Goal: Task Accomplishment & Management: Manage account settings

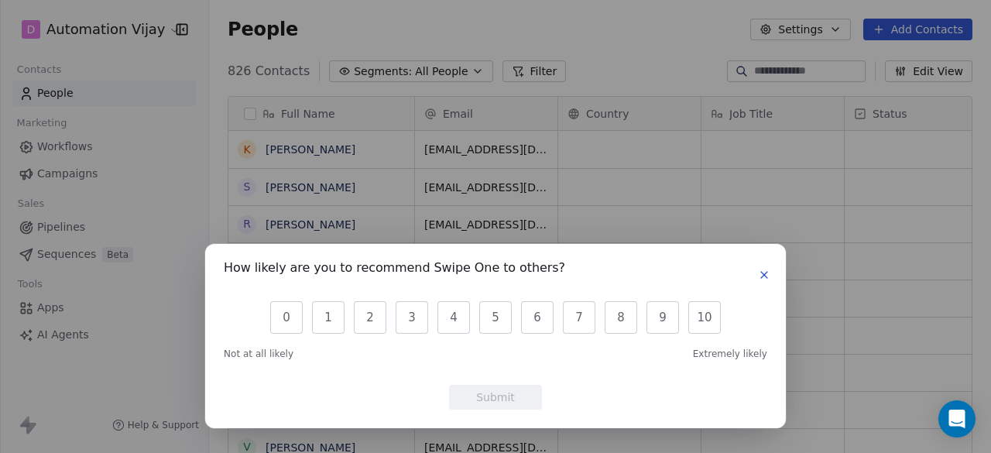
scroll to position [386, 770]
click at [762, 274] on icon "button" at bounding box center [764, 275] width 12 height 12
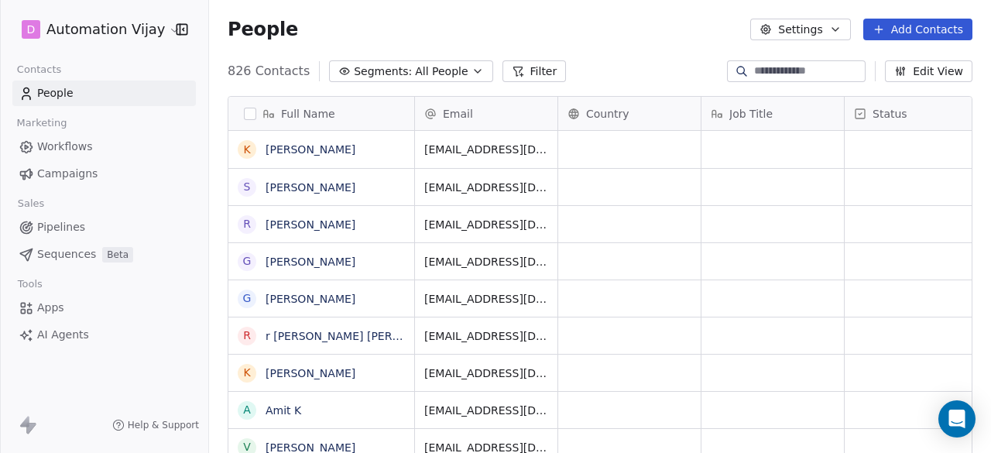
click at [156, 32] on html "D Automation Vijay Contacts People Marketing Workflows Campaigns Sales Pipeline…" at bounding box center [495, 226] width 991 height 453
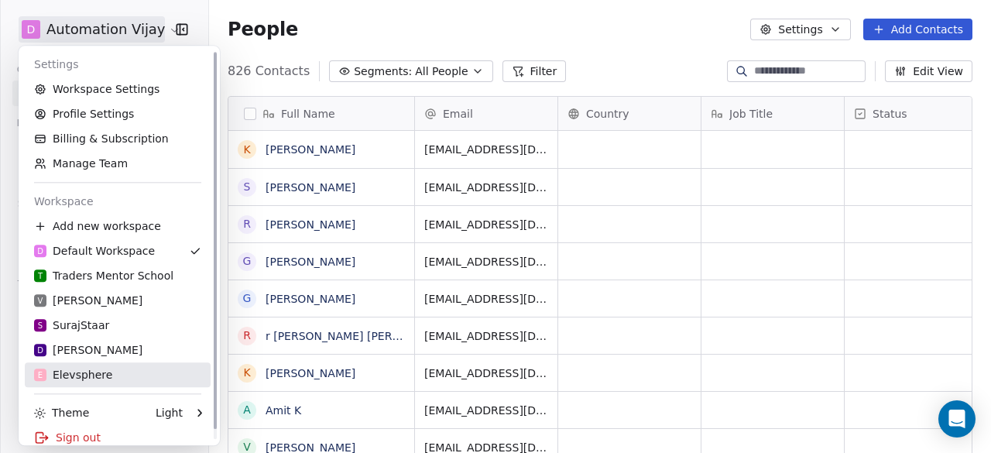
click at [124, 365] on link "E Elevsphere" at bounding box center [118, 374] width 186 height 25
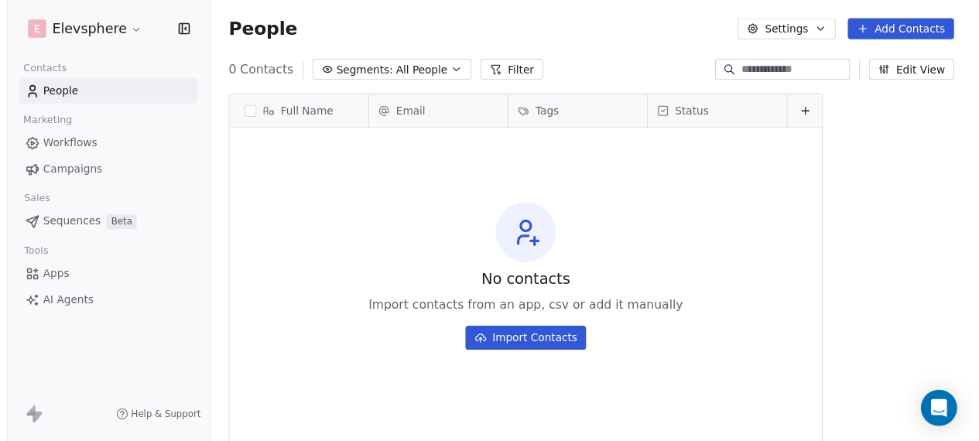
scroll to position [386, 770]
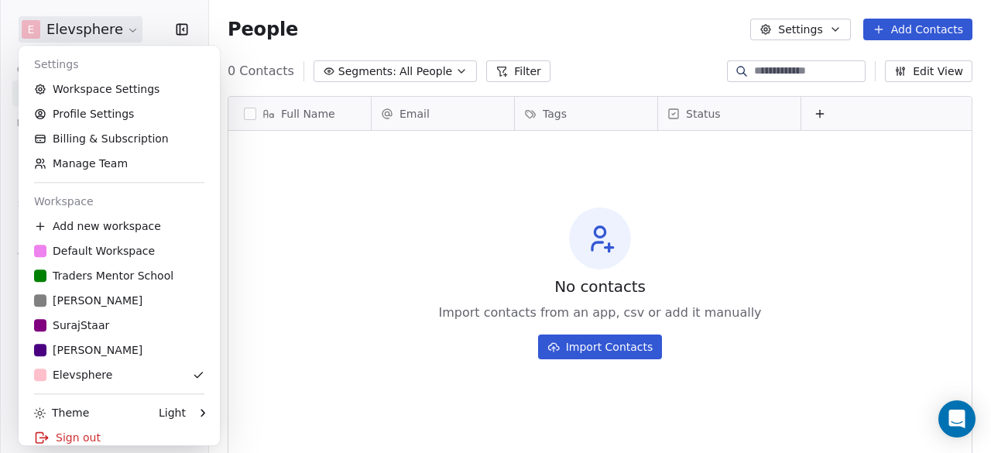
click at [131, 33] on html "E Elevsphere Contacts People Marketing Workflows Campaigns Sales Sequences Beta…" at bounding box center [495, 226] width 991 height 453
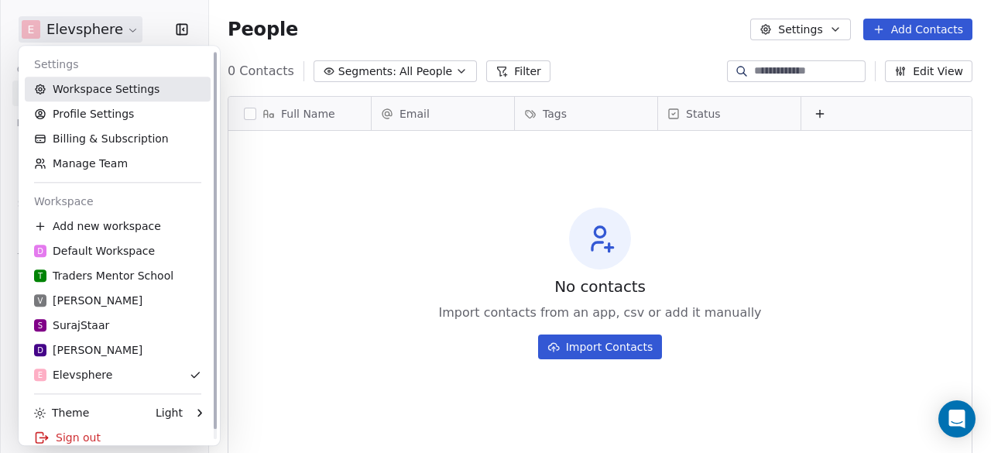
click at [132, 84] on link "Workspace Settings" at bounding box center [118, 89] width 186 height 25
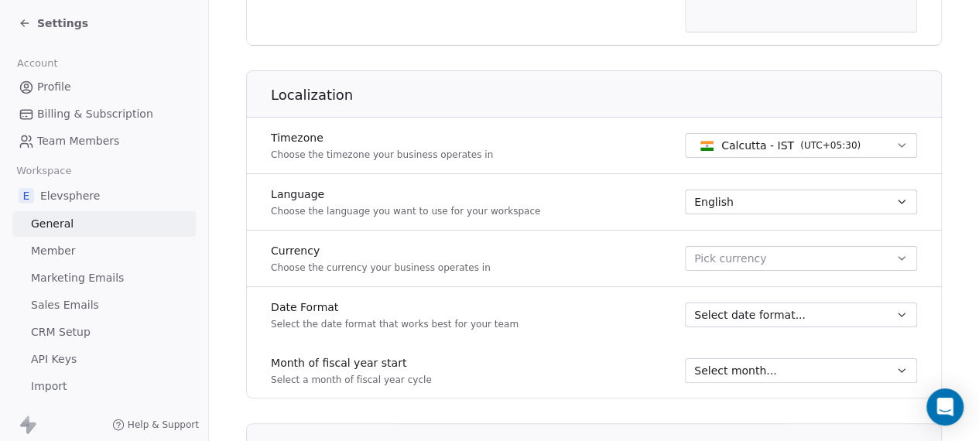
scroll to position [697, 0]
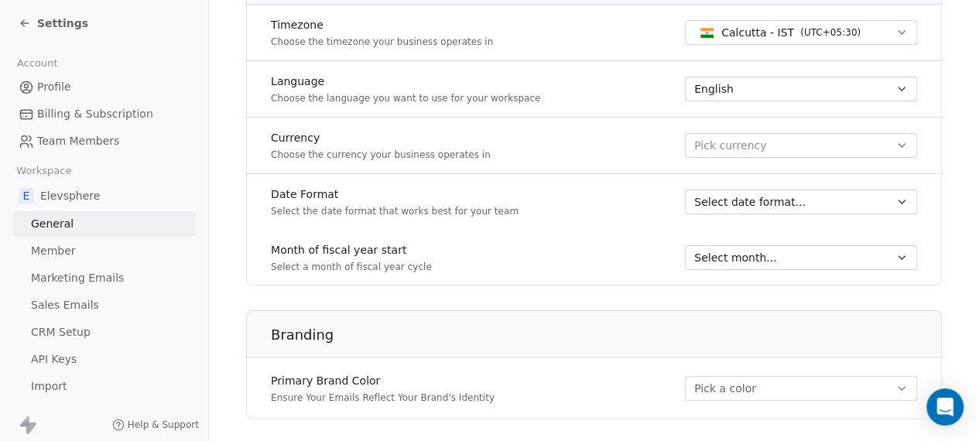
click at [107, 139] on span "Team Members" at bounding box center [78, 141] width 82 height 16
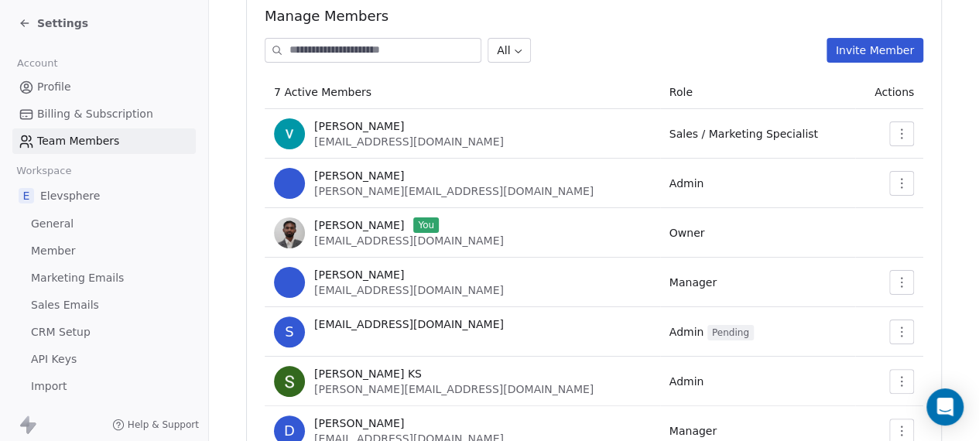
scroll to position [218, 0]
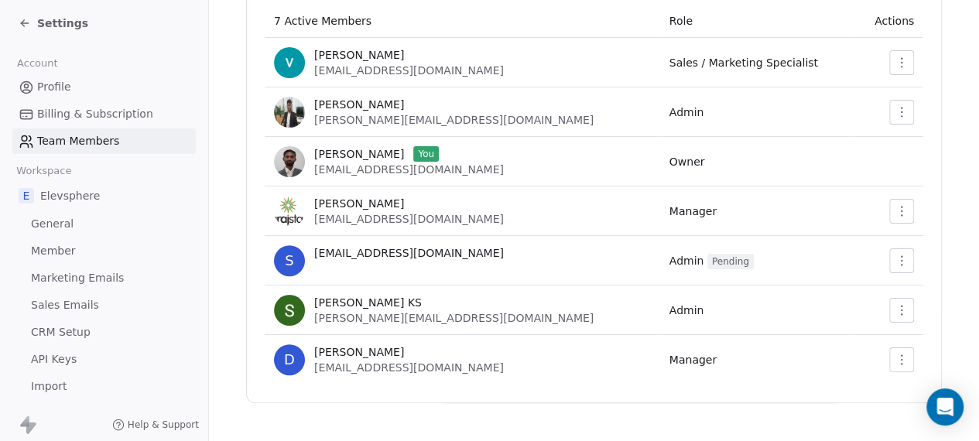
click at [902, 264] on icon "button" at bounding box center [902, 261] width 12 height 12
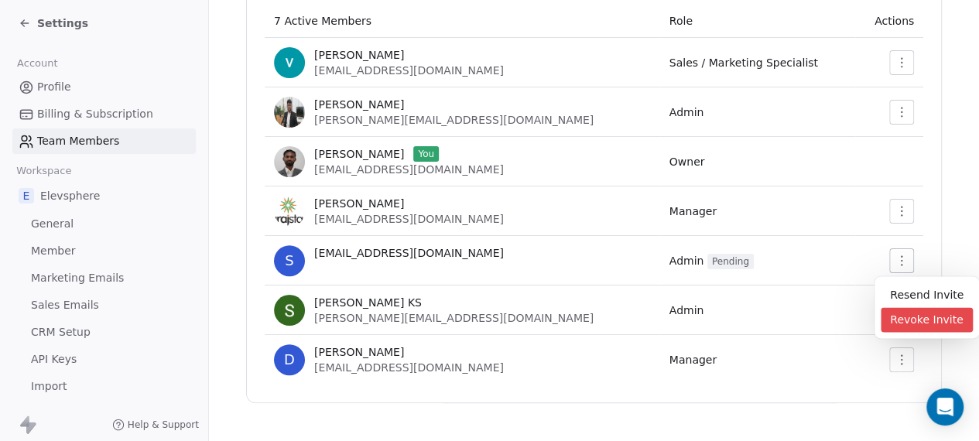
click at [914, 309] on div "Revoke Invite" at bounding box center [927, 319] width 92 height 25
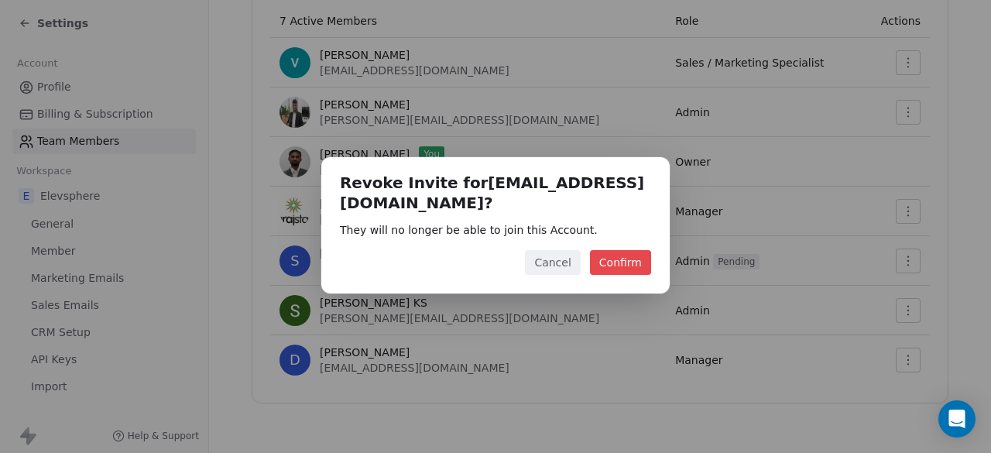
click at [647, 261] on button "Confirm" at bounding box center [620, 262] width 61 height 25
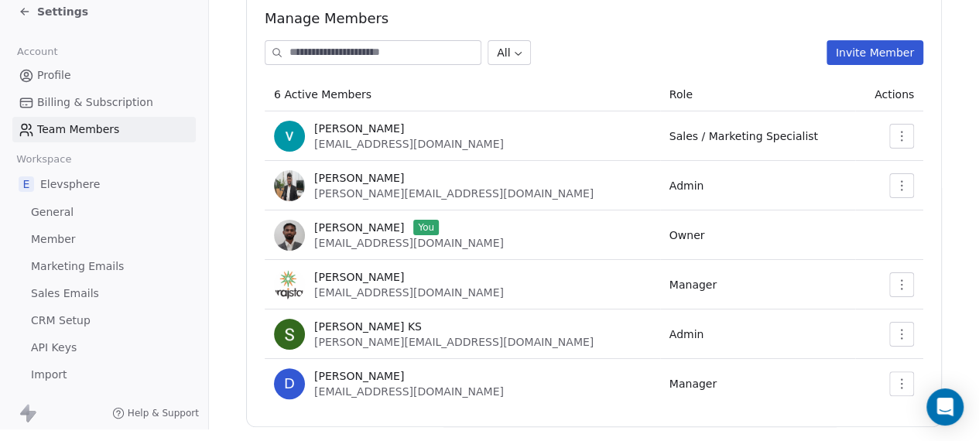
scroll to position [169, 0]
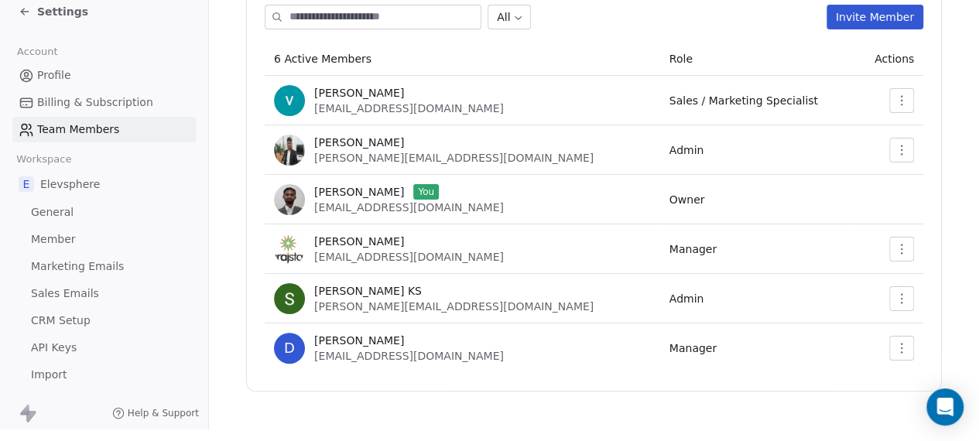
click at [907, 138] on button "button" at bounding box center [902, 150] width 25 height 25
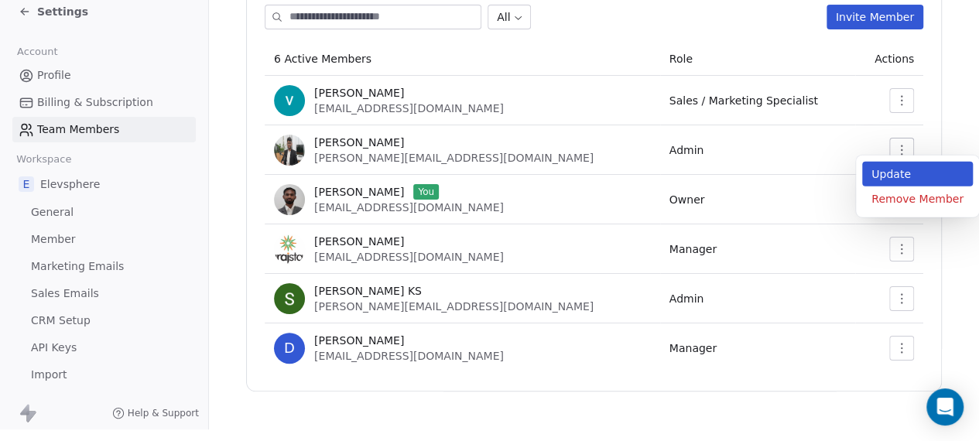
click at [912, 182] on div "Update" at bounding box center [917, 174] width 111 height 25
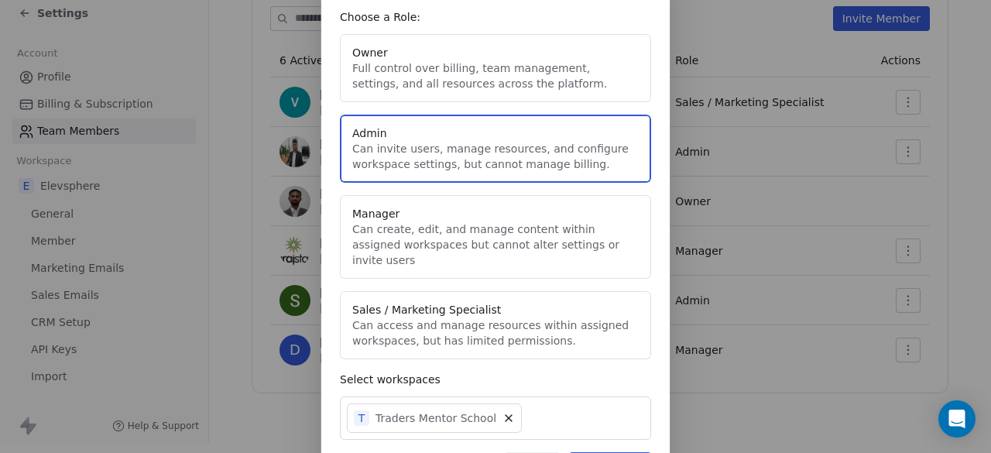
scroll to position [116, 0]
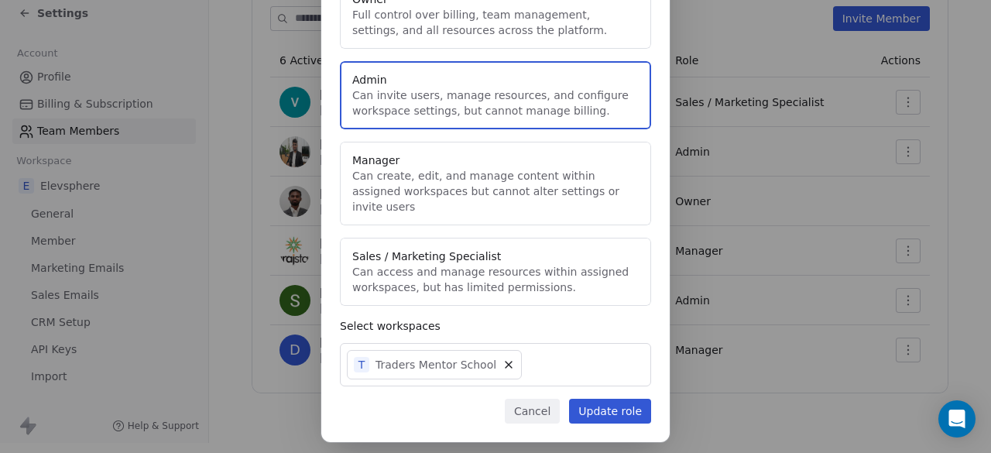
click at [548, 351] on div "T Traders Mentor School" at bounding box center [495, 364] width 311 height 43
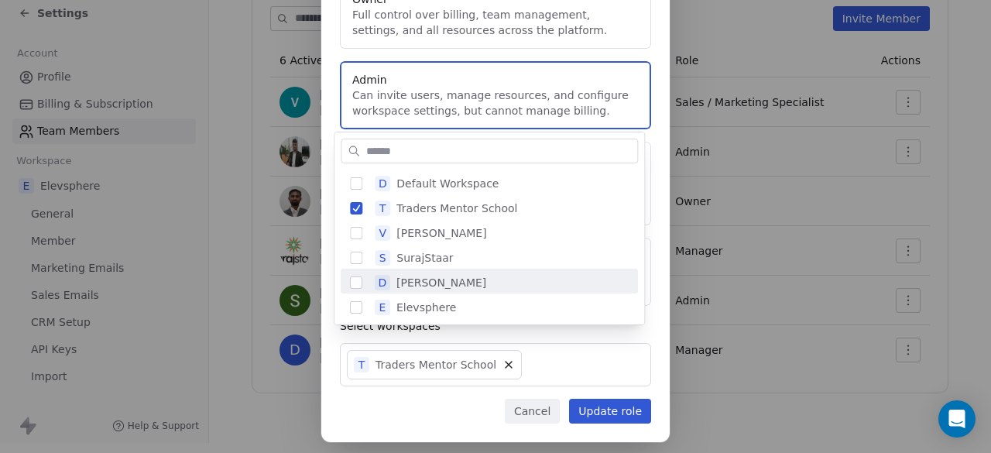
scroll to position [3, 0]
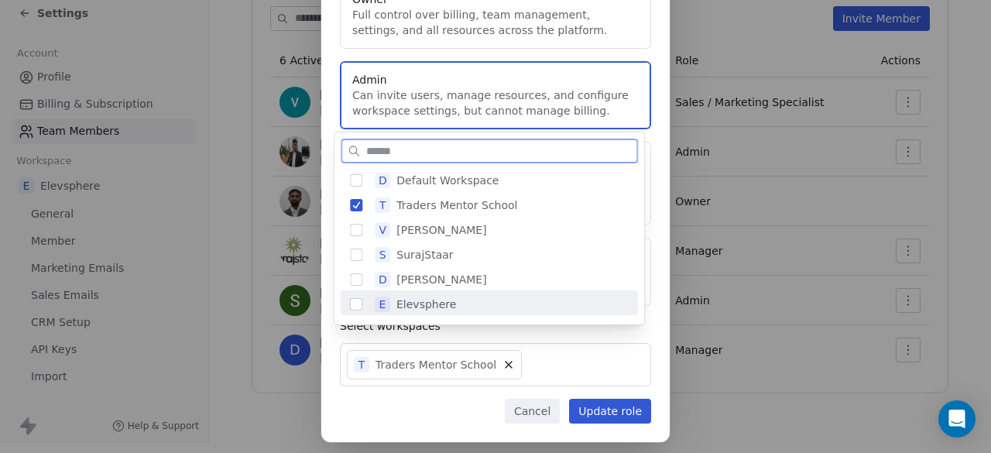
click at [400, 300] on span "Elevsphere" at bounding box center [426, 304] width 60 height 15
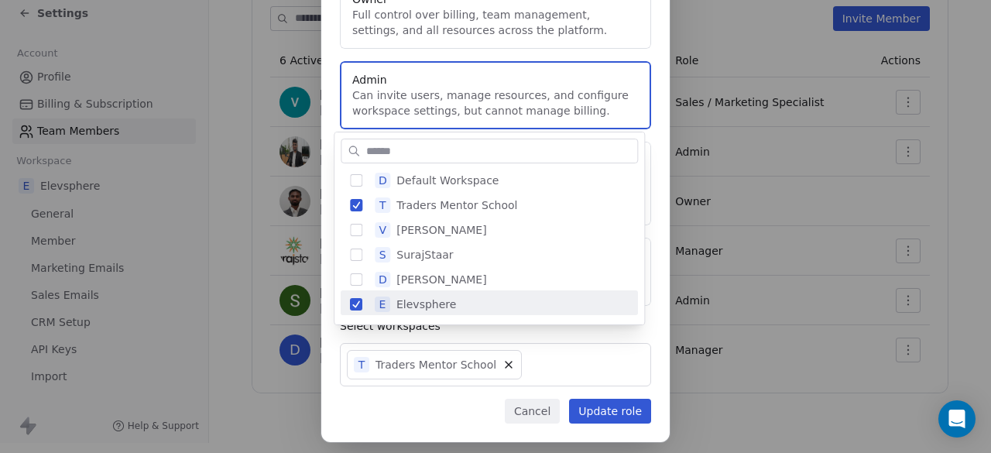
click at [610, 389] on div "Edit Role of Gowtham Kumar Choose a Role: Owner Full control over billing, team…" at bounding box center [495, 177] width 991 height 586
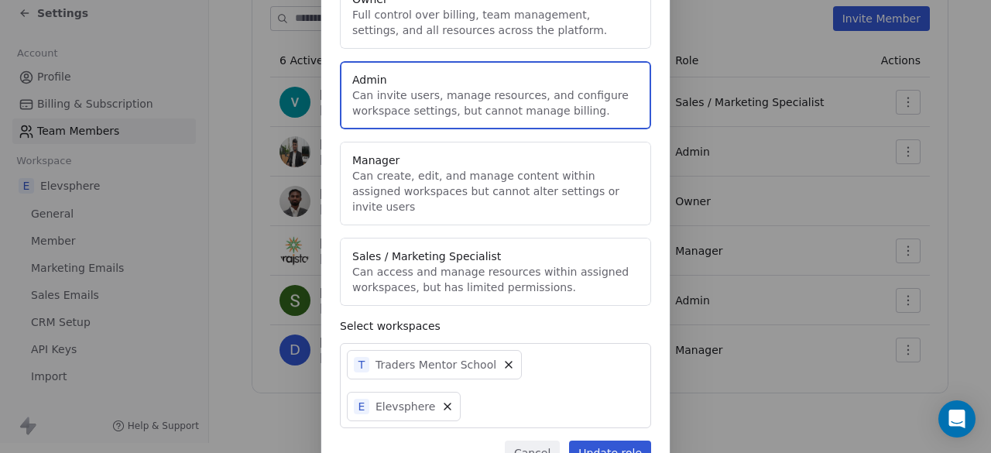
click at [611, 441] on button "Update role" at bounding box center [610, 453] width 82 height 25
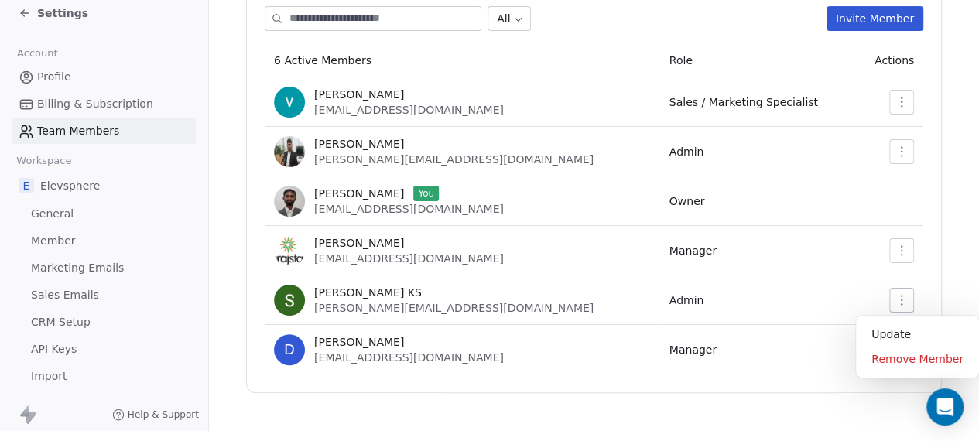
click at [894, 308] on button "button" at bounding box center [902, 300] width 25 height 25
click at [898, 335] on div "Update" at bounding box center [917, 334] width 111 height 25
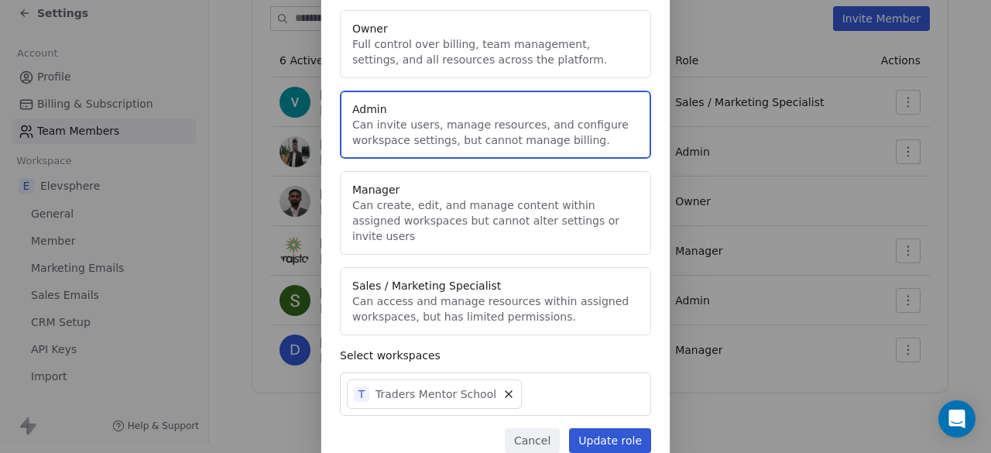
scroll to position [116, 0]
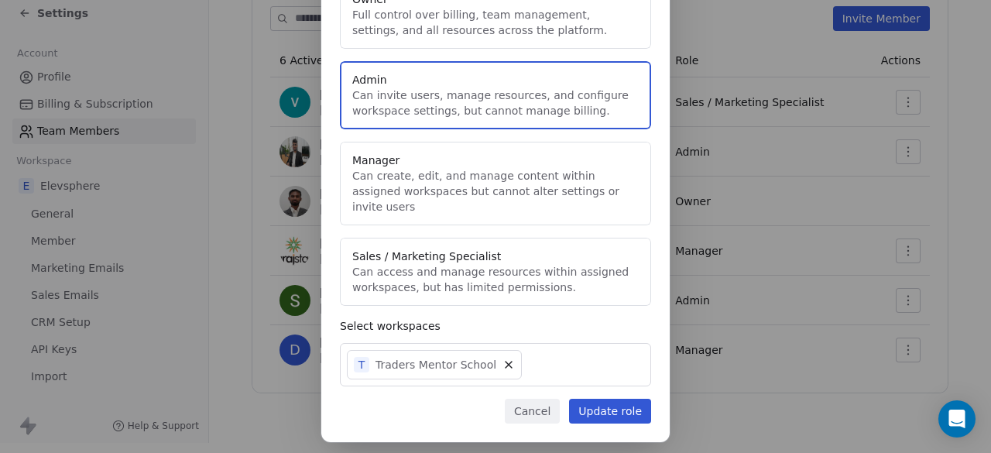
click at [550, 347] on div "T Traders Mentor School" at bounding box center [495, 364] width 311 height 43
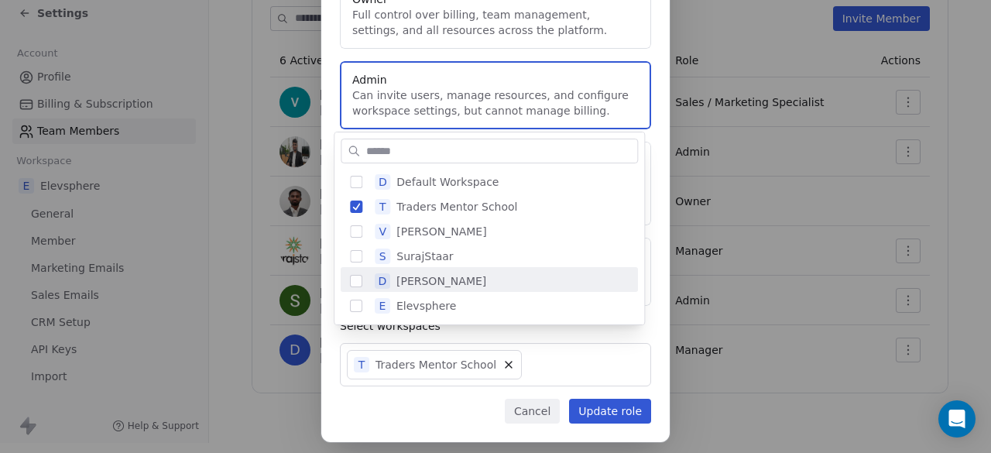
scroll to position [3, 0]
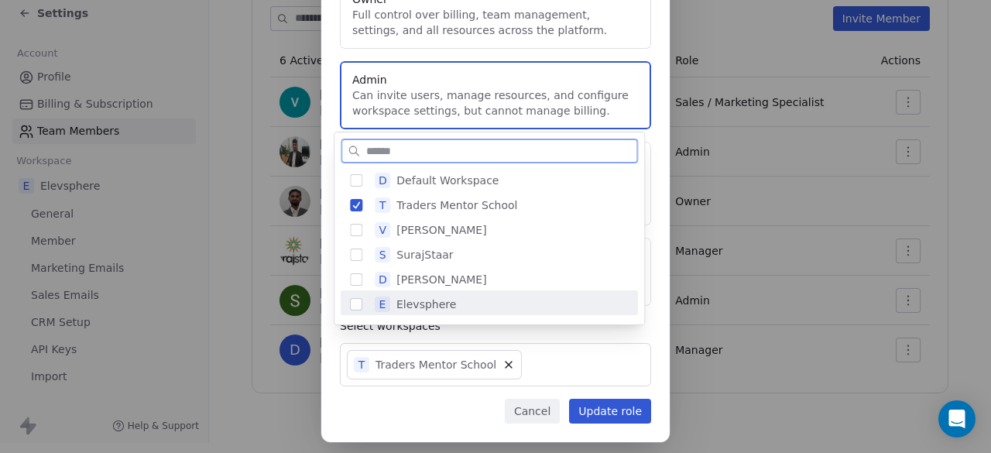
click at [438, 303] on span "Elevsphere" at bounding box center [426, 304] width 60 height 15
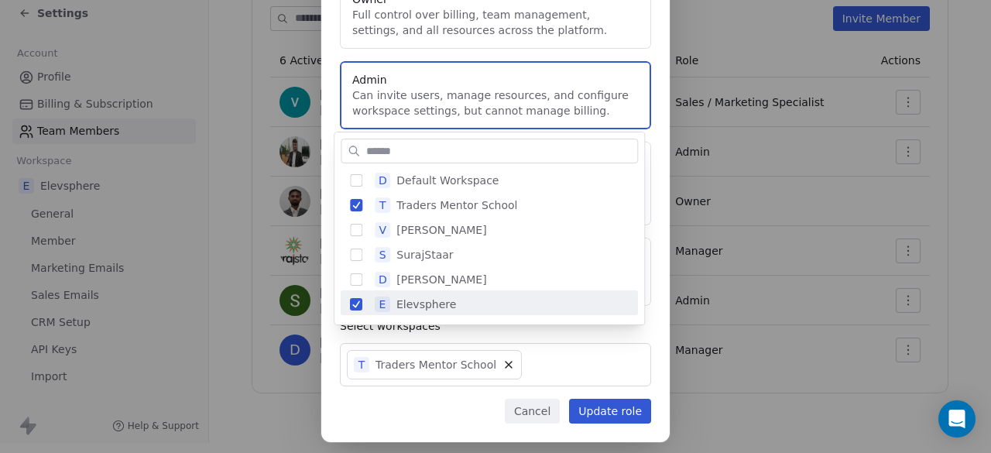
click at [610, 396] on div "Edit Role of sujan KS Choose a Role: Owner Full control over billing, team mana…" at bounding box center [495, 177] width 991 height 586
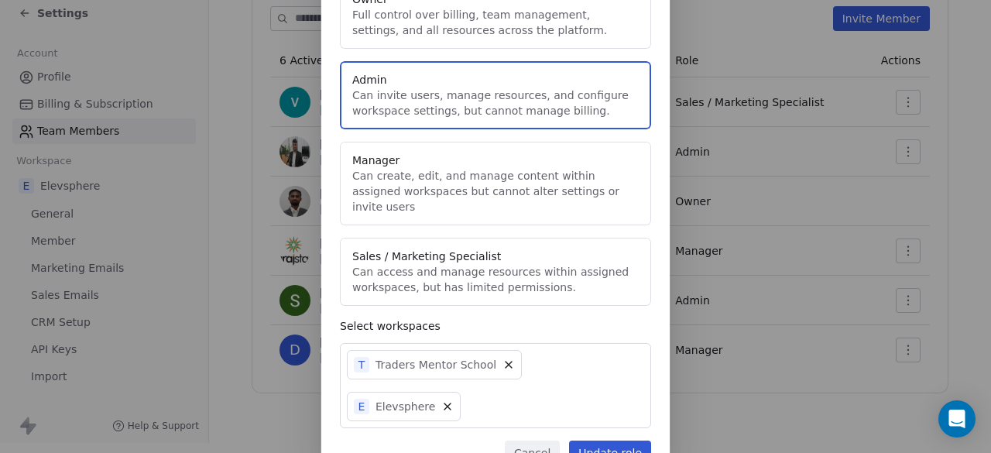
click at [610, 441] on button "Update role" at bounding box center [610, 453] width 82 height 25
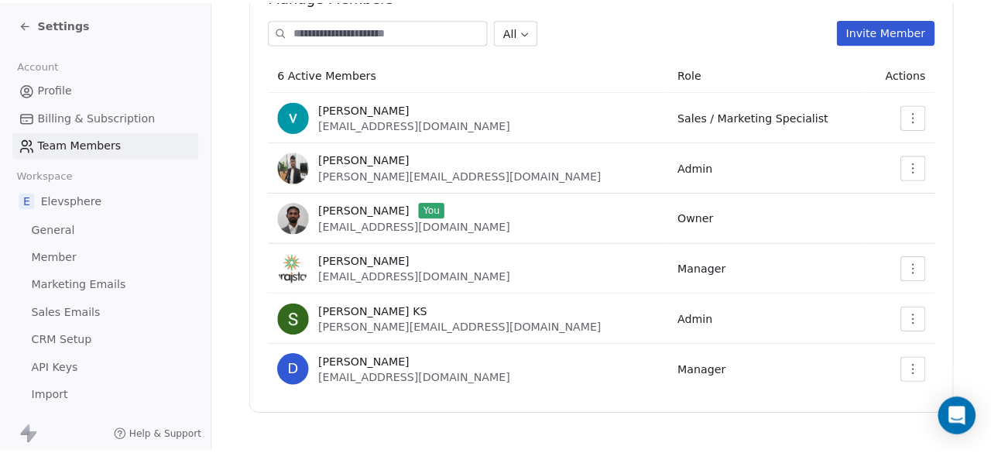
scroll to position [169, 0]
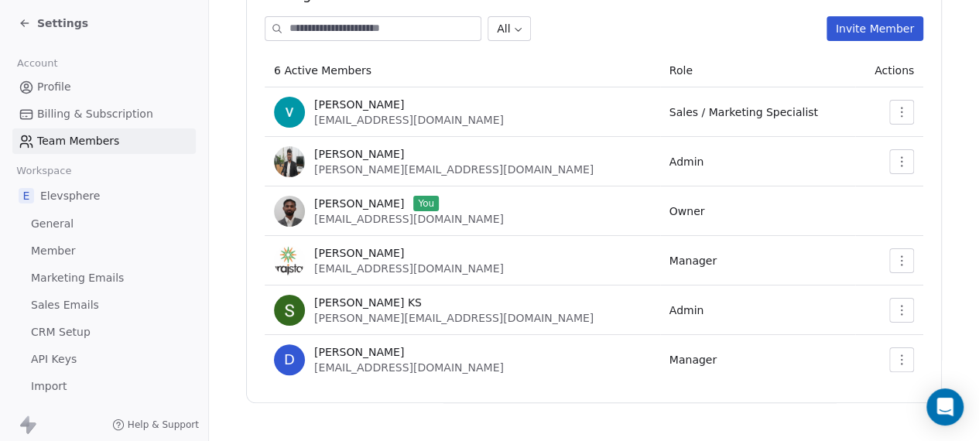
click at [29, 19] on icon at bounding box center [25, 23] width 12 height 12
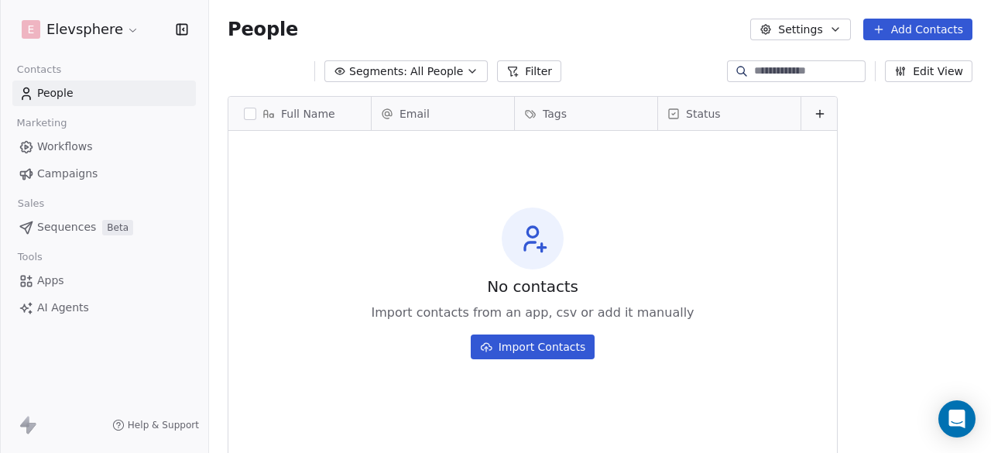
scroll to position [386, 770]
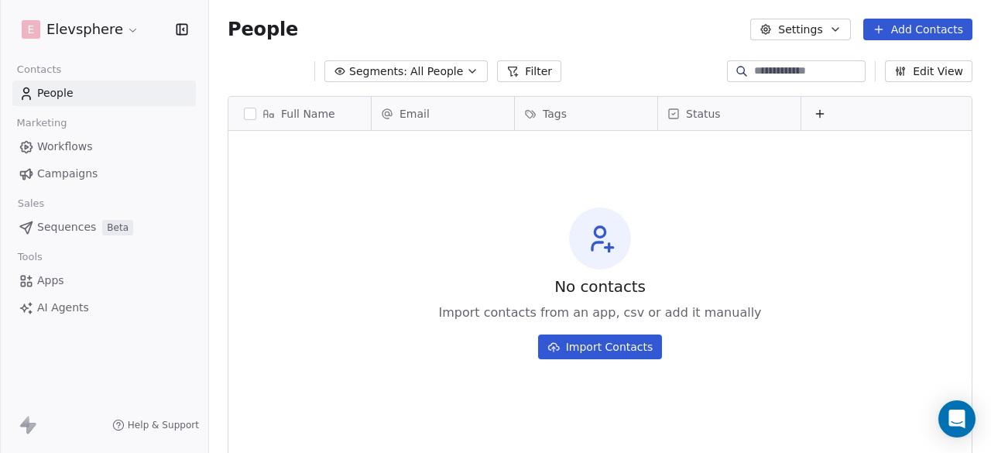
click at [125, 36] on html "E Elevsphere Contacts People Marketing Workflows Campaigns Sales Sequences Beta…" at bounding box center [495, 226] width 991 height 453
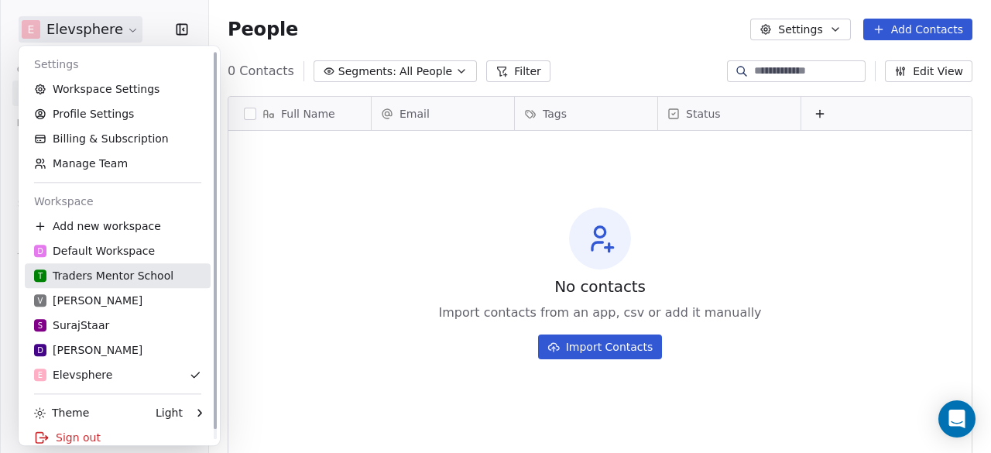
click at [121, 274] on div "T Traders Mentor School" at bounding box center [103, 275] width 139 height 15
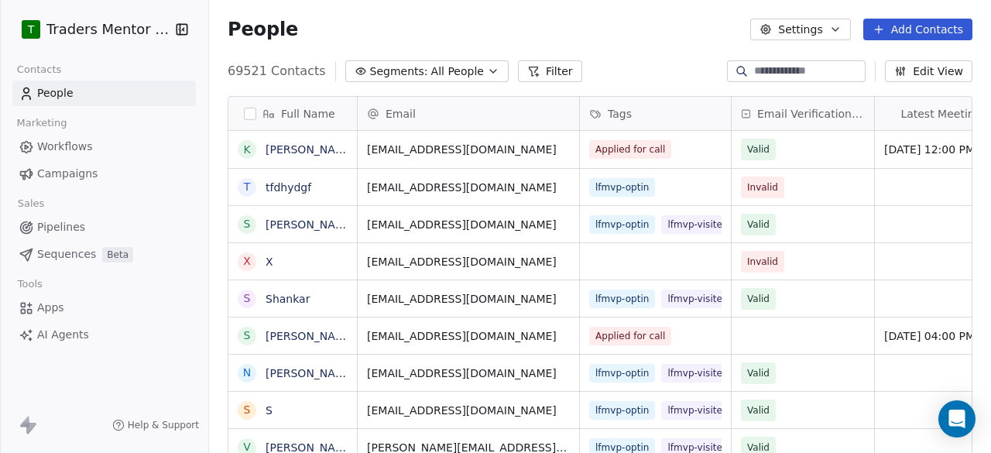
scroll to position [386, 770]
click at [81, 149] on span "Workflows" at bounding box center [65, 147] width 56 height 16
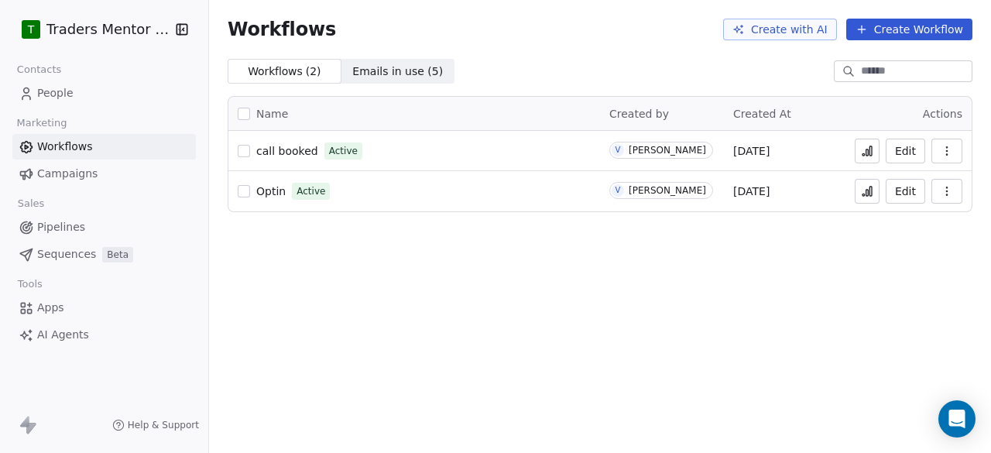
click at [248, 194] on button "button" at bounding box center [244, 191] width 12 height 12
click at [945, 188] on icon "button" at bounding box center [947, 191] width 12 height 12
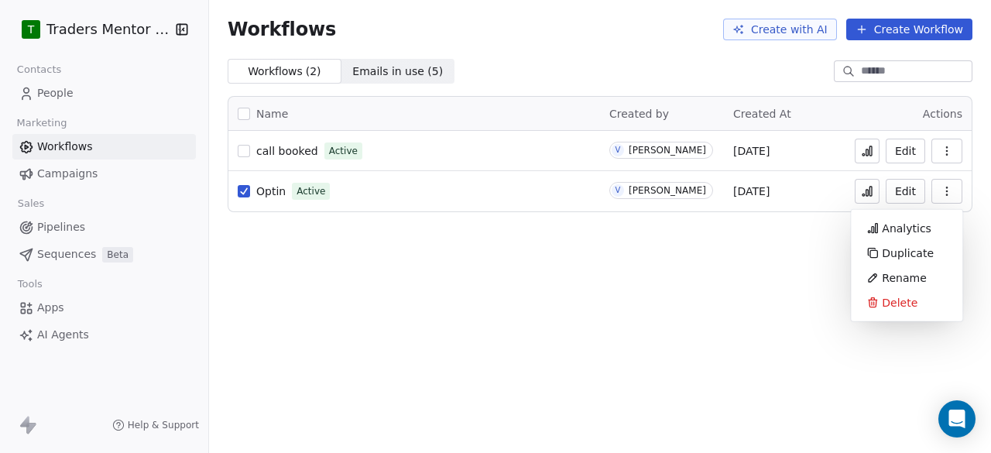
click at [243, 147] on button "button" at bounding box center [244, 151] width 12 height 12
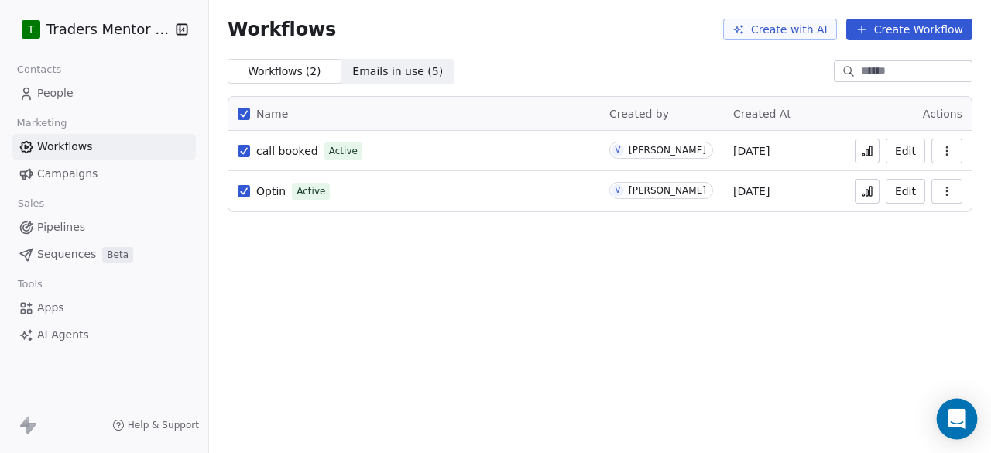
click at [952, 405] on div "Open Intercom Messenger" at bounding box center [957, 419] width 41 height 41
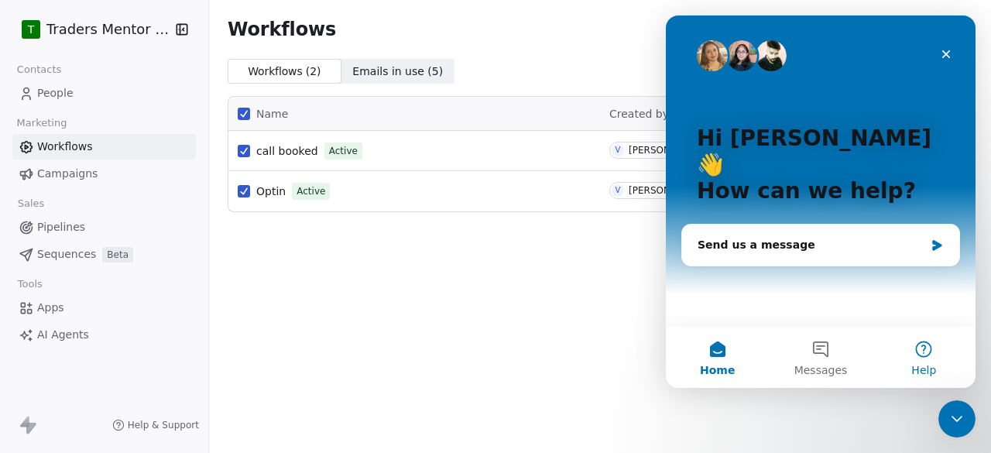
click at [914, 361] on button "Help" at bounding box center [924, 357] width 103 height 62
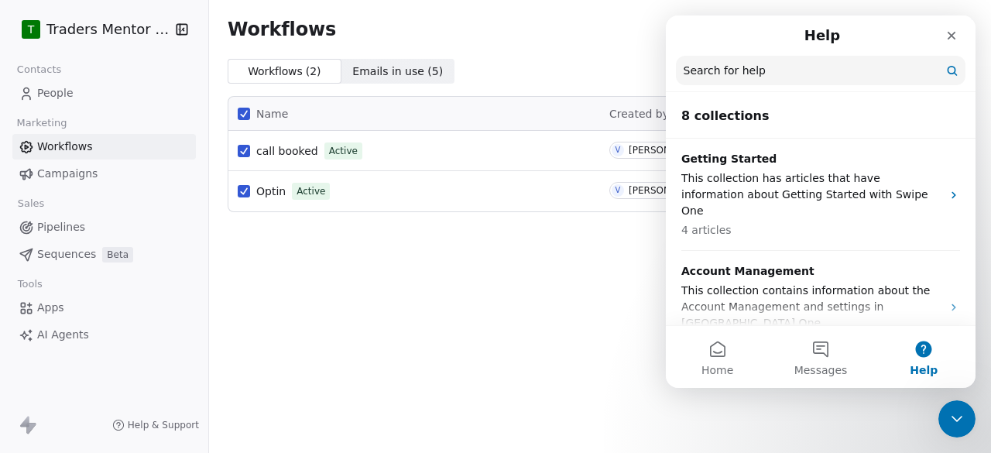
click at [787, 75] on input "Search for help" at bounding box center [821, 70] width 290 height 29
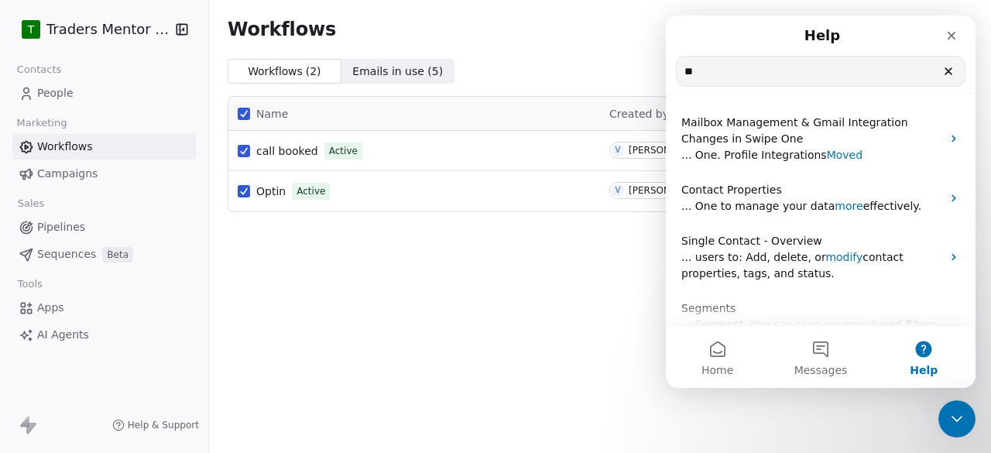
type input "**"
click at [384, 259] on div "Workflows Create with AI Create Workflow Workflows ( 2 ) Workflows ( 2 ) Emails…" at bounding box center [600, 226] width 782 height 453
click at [955, 35] on icon "Close" at bounding box center [951, 35] width 12 height 12
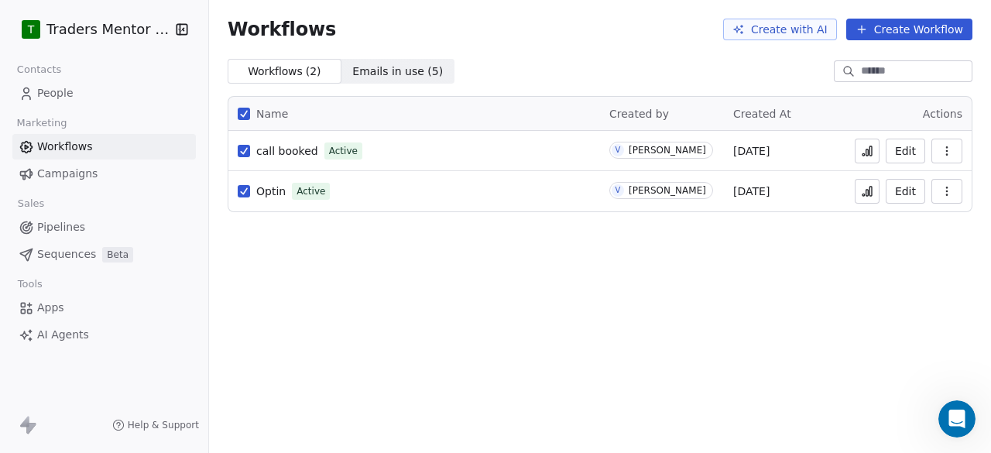
click at [509, 292] on div "Workflows Create with AI Create Workflow Workflows ( 2 ) Workflows ( 2 ) Emails…" at bounding box center [600, 226] width 782 height 453
click at [269, 189] on span "Optin" at bounding box center [270, 191] width 29 height 12
click at [950, 194] on icon "button" at bounding box center [947, 191] width 12 height 12
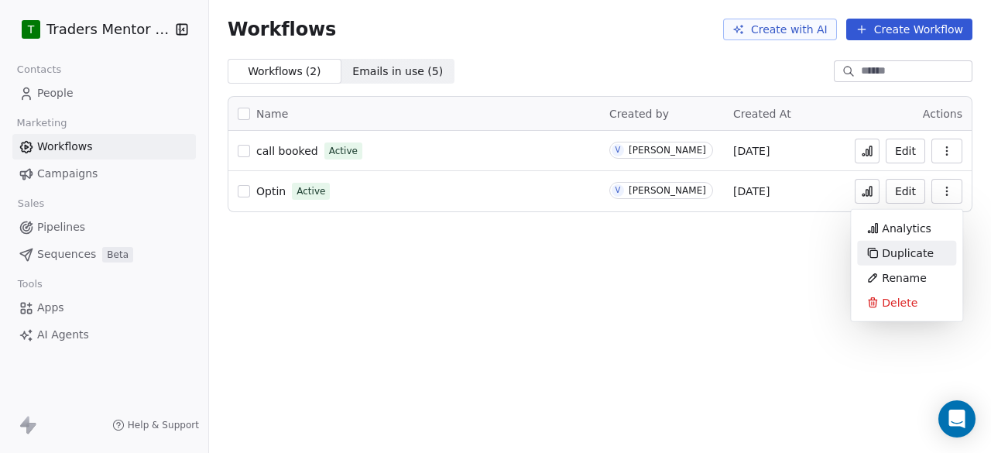
click at [927, 250] on span "Duplicate" at bounding box center [908, 252] width 52 height 15
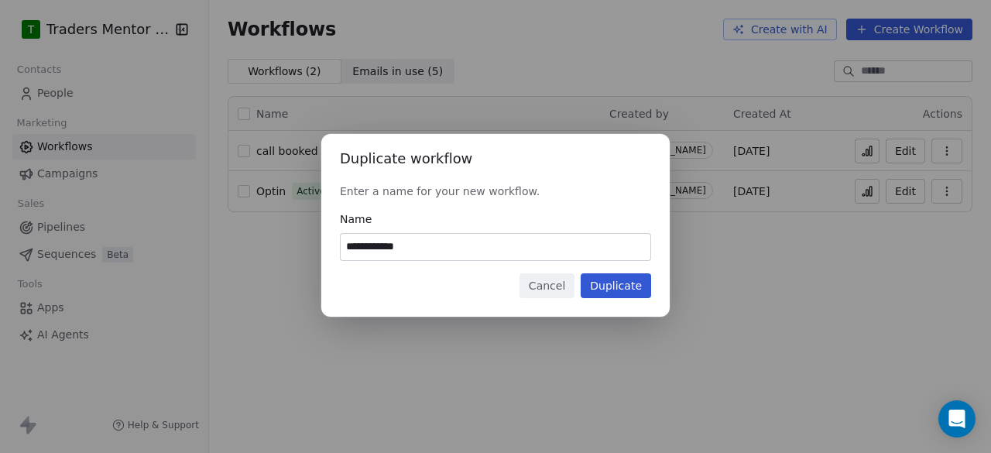
click at [561, 281] on button "Cancel" at bounding box center [547, 285] width 55 height 25
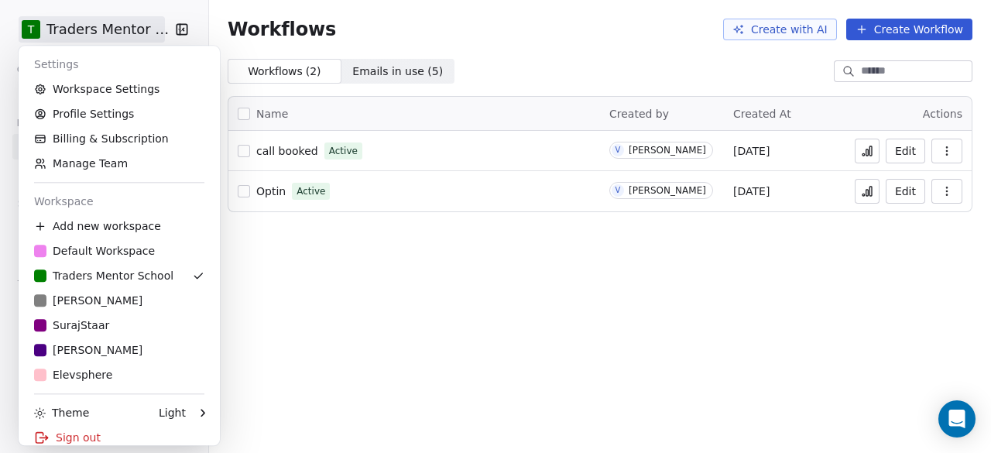
click at [98, 27] on html "T Traders Mentor School Contacts People Marketing Workflows Campaigns Sales Pip…" at bounding box center [495, 226] width 991 height 453
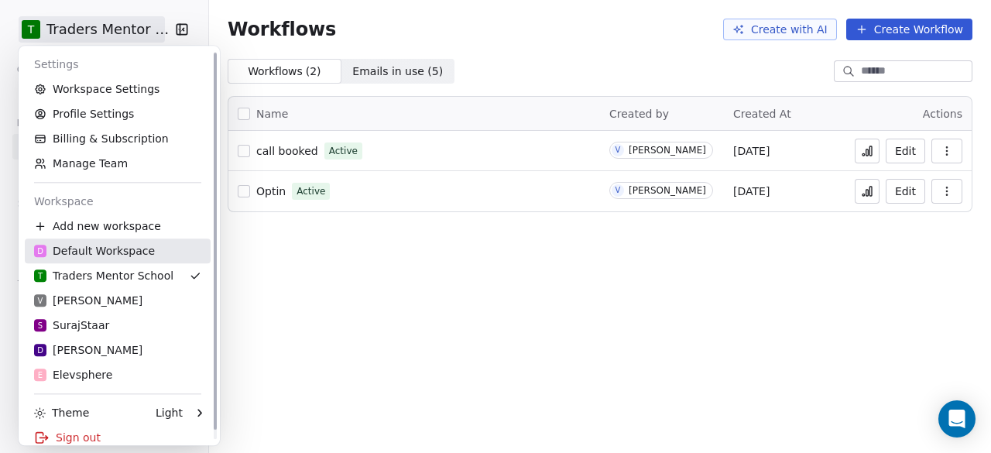
scroll to position [10, 0]
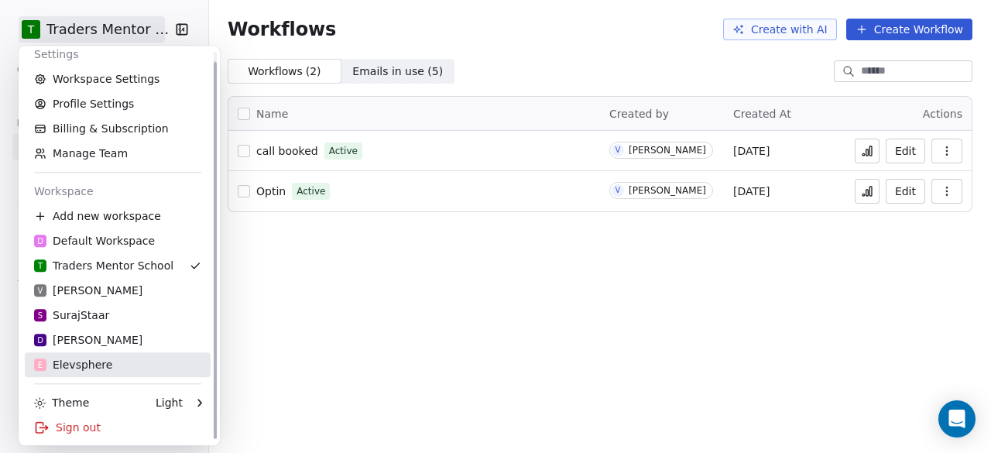
click at [92, 355] on link "E Elevsphere" at bounding box center [118, 364] width 186 height 25
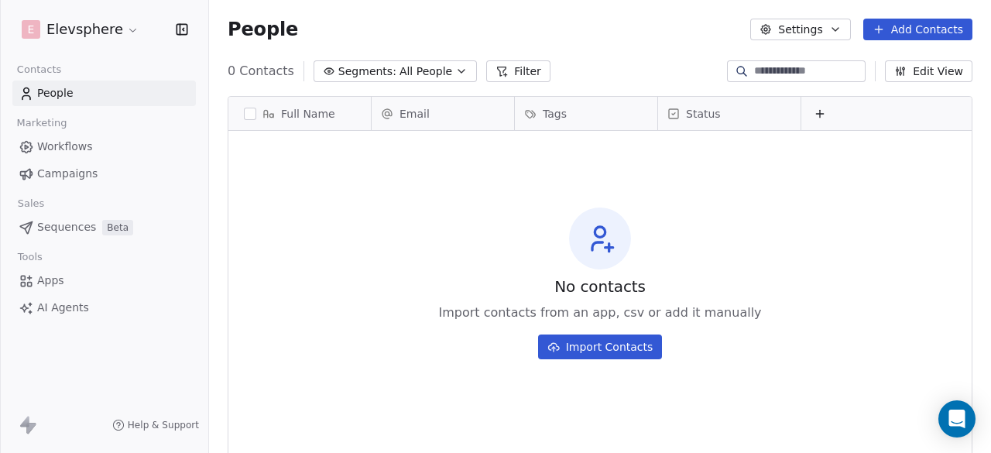
scroll to position [386, 770]
click at [60, 149] on span "Workflows" at bounding box center [65, 147] width 56 height 16
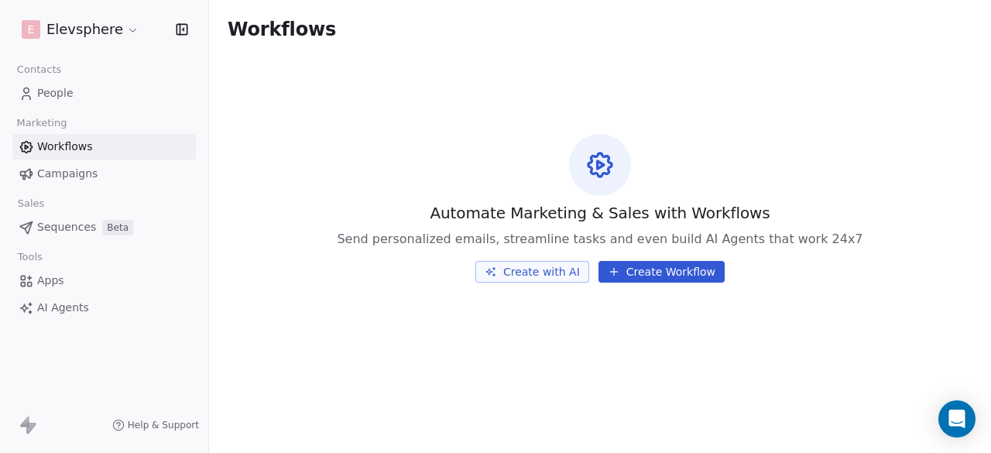
click at [669, 273] on button "Create Workflow" at bounding box center [661, 272] width 126 height 22
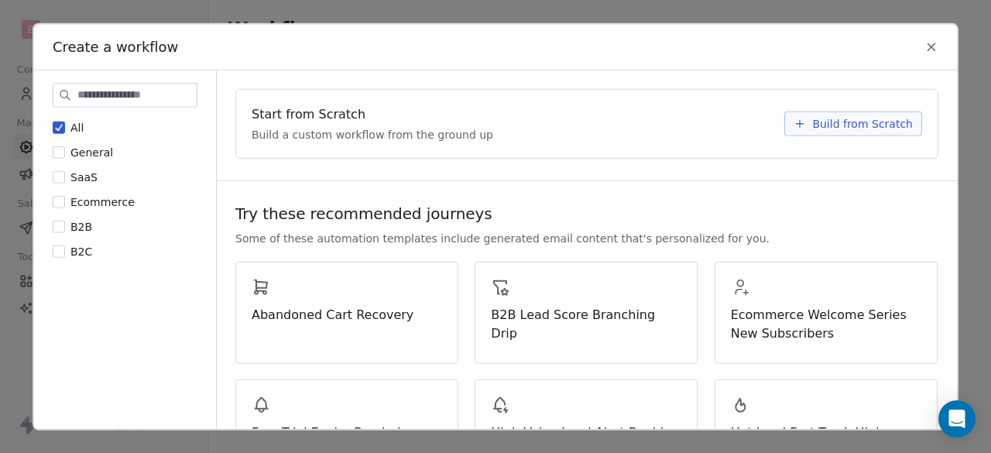
click at [79, 149] on span "General" at bounding box center [91, 152] width 43 height 12
click at [65, 149] on button "General" at bounding box center [59, 151] width 12 height 15
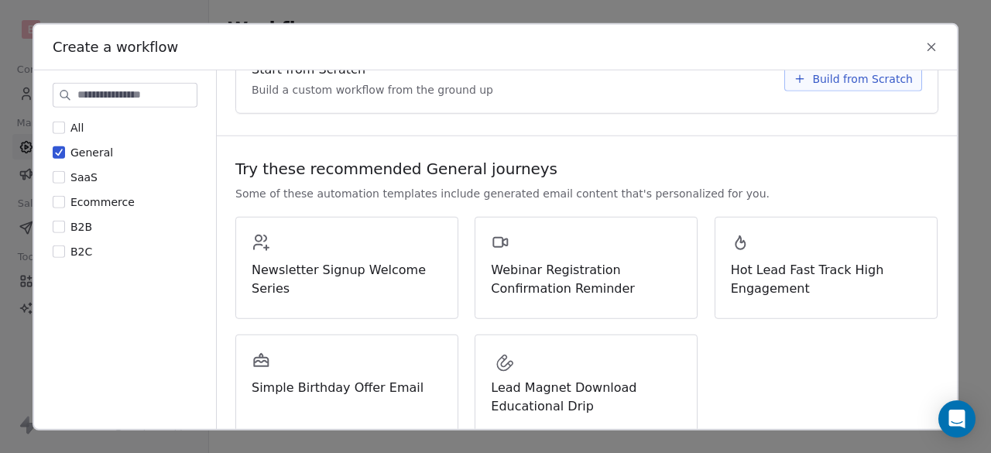
scroll to position [64, 0]
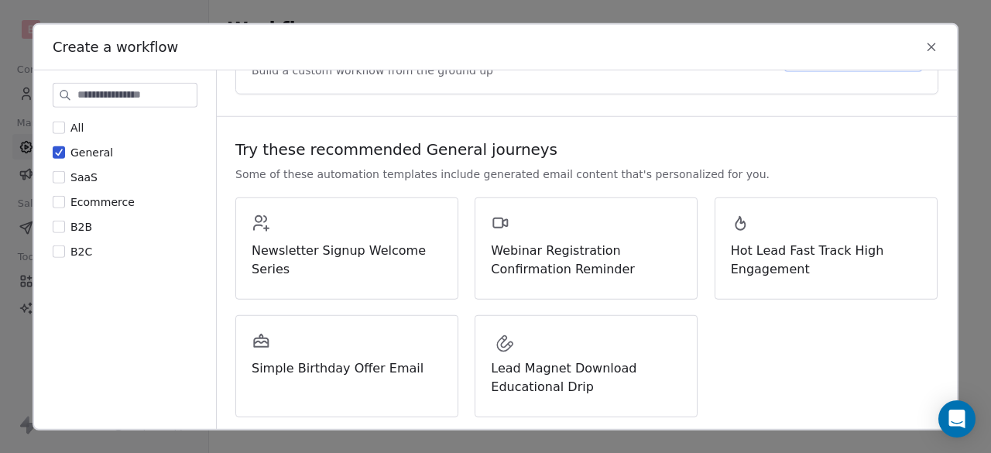
click at [77, 180] on span "SaaS" at bounding box center [83, 176] width 27 height 12
click at [65, 180] on button "SaaS" at bounding box center [59, 176] width 12 height 15
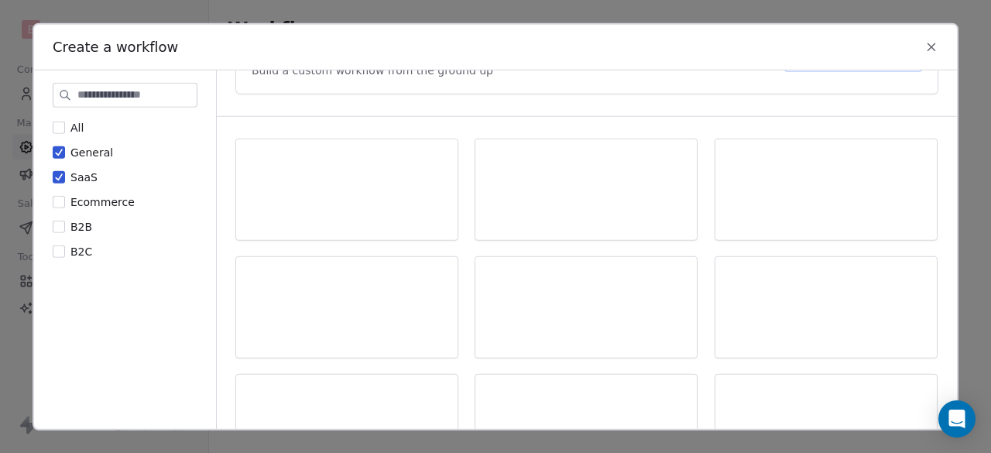
scroll to position [0, 0]
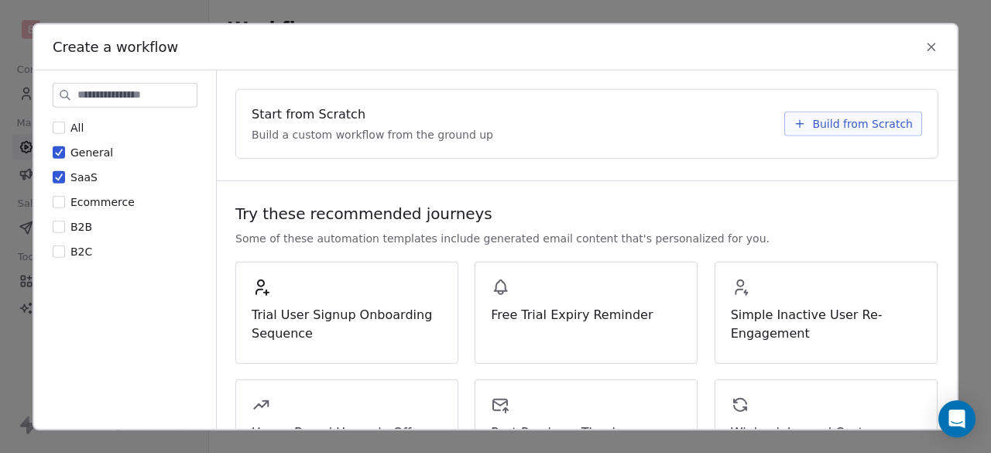
click at [96, 149] on span "General" at bounding box center [91, 152] width 43 height 12
click at [65, 149] on button "General" at bounding box center [59, 151] width 12 height 15
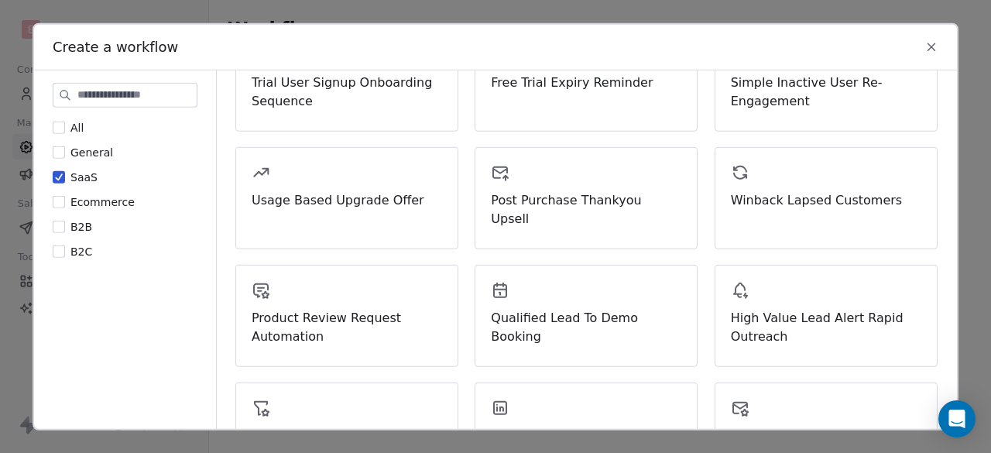
click at [56, 174] on button "SaaS" at bounding box center [59, 176] width 12 height 15
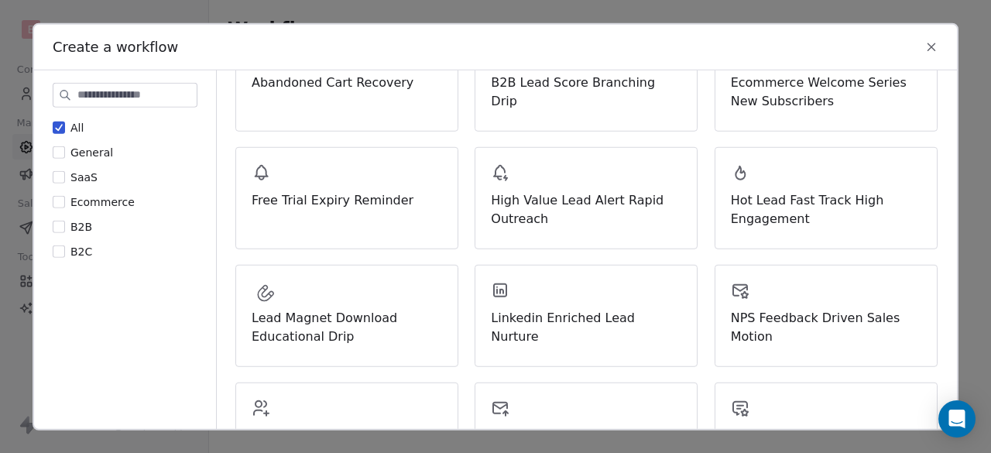
scroll to position [0, 0]
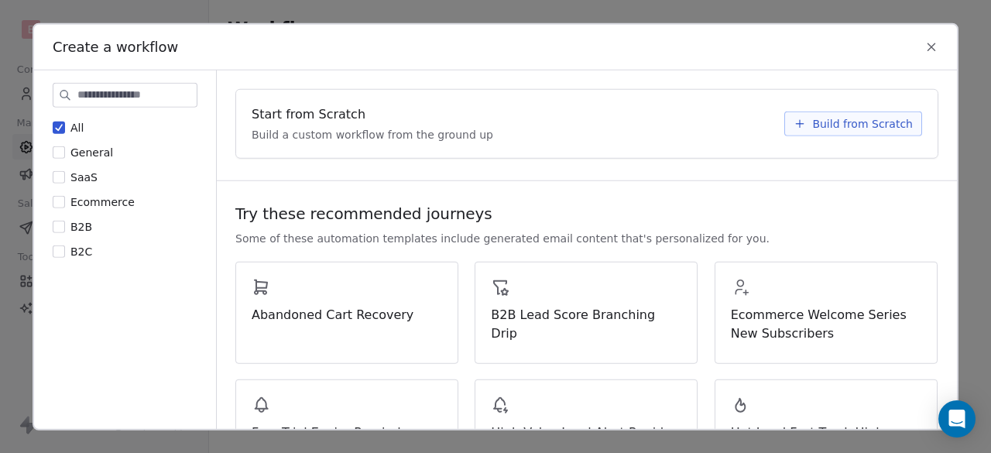
click at [57, 204] on button "Ecommerce" at bounding box center [59, 201] width 12 height 15
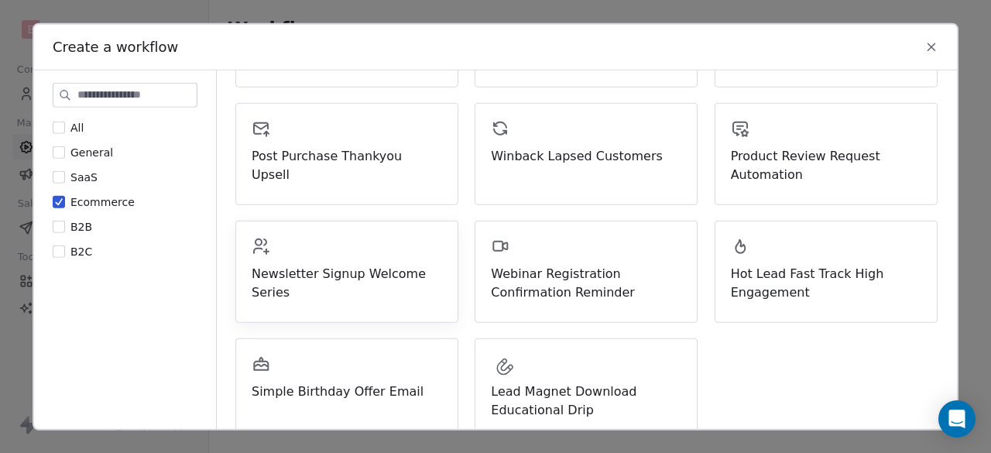
scroll to position [300, 0]
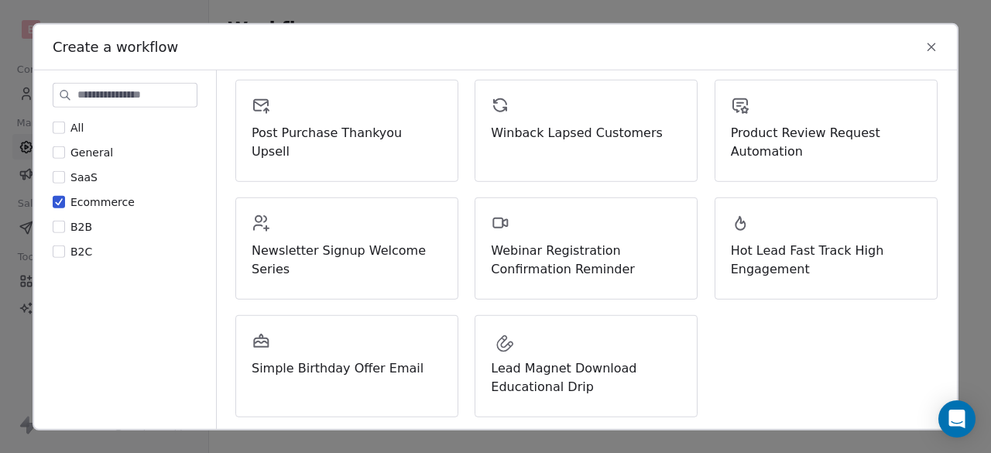
click at [90, 203] on span "Ecommerce" at bounding box center [102, 201] width 64 height 12
click at [65, 203] on button "Ecommerce" at bounding box center [59, 201] width 12 height 15
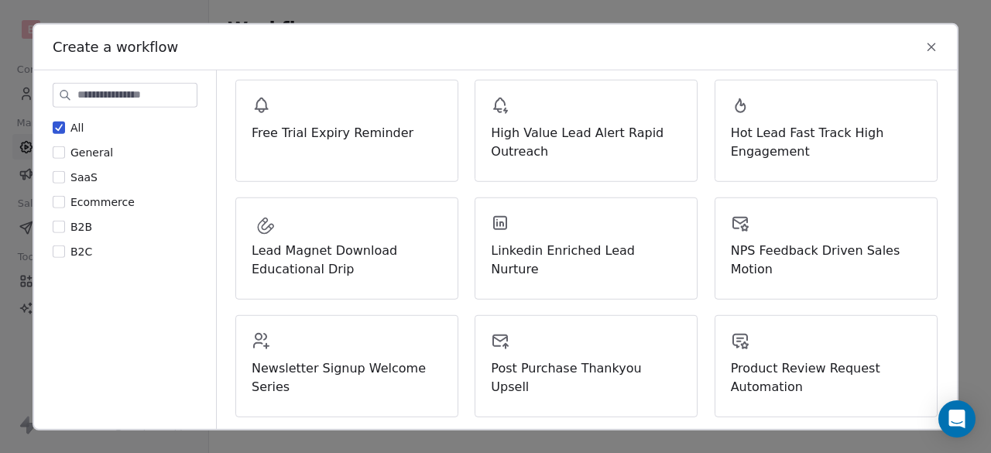
scroll to position [0, 0]
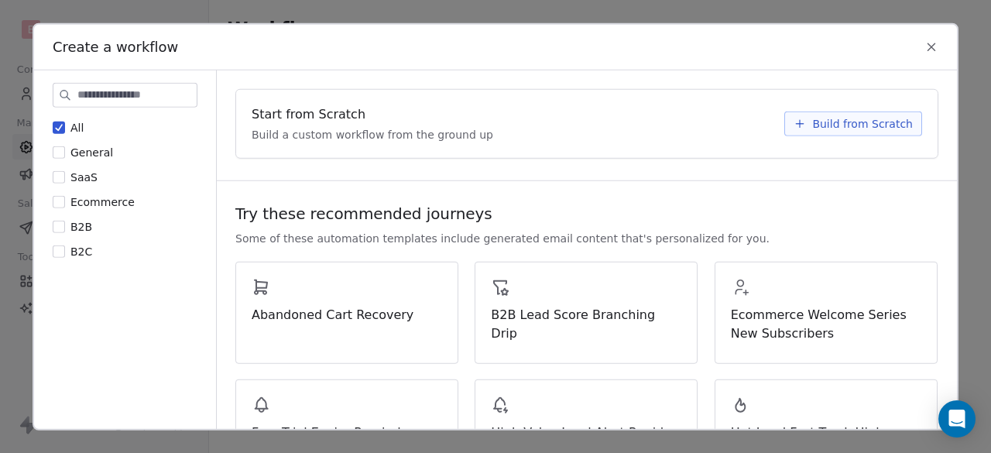
click at [59, 221] on button "B2B" at bounding box center [59, 225] width 12 height 15
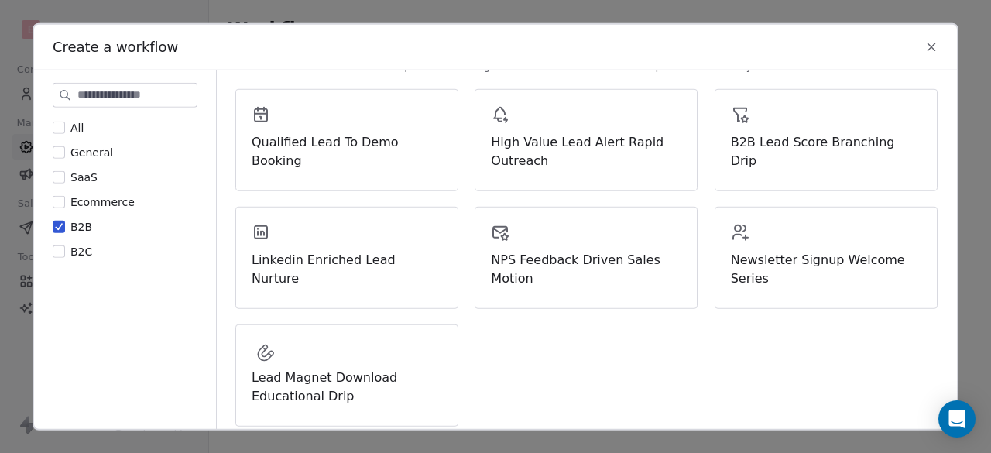
scroll to position [182, 0]
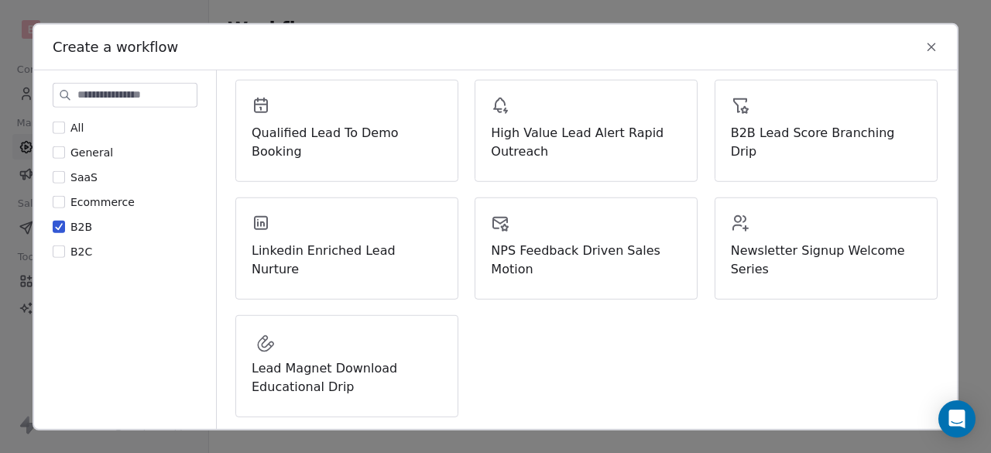
click at [59, 221] on button "B2B" at bounding box center [59, 225] width 12 height 15
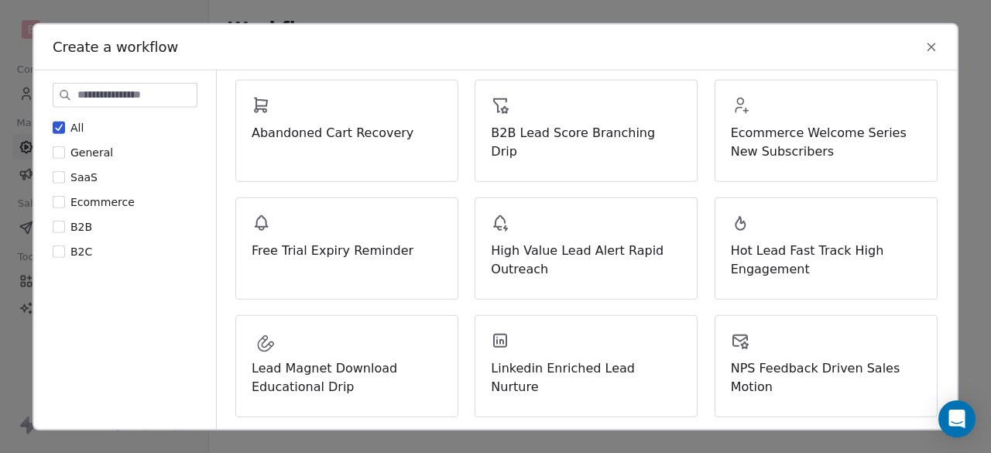
scroll to position [0, 0]
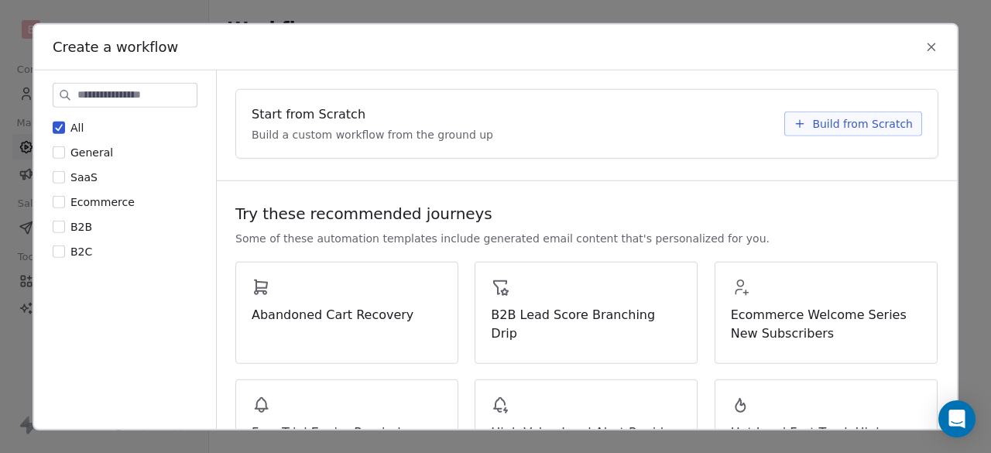
click at [59, 250] on button "B2C" at bounding box center [59, 250] width 12 height 15
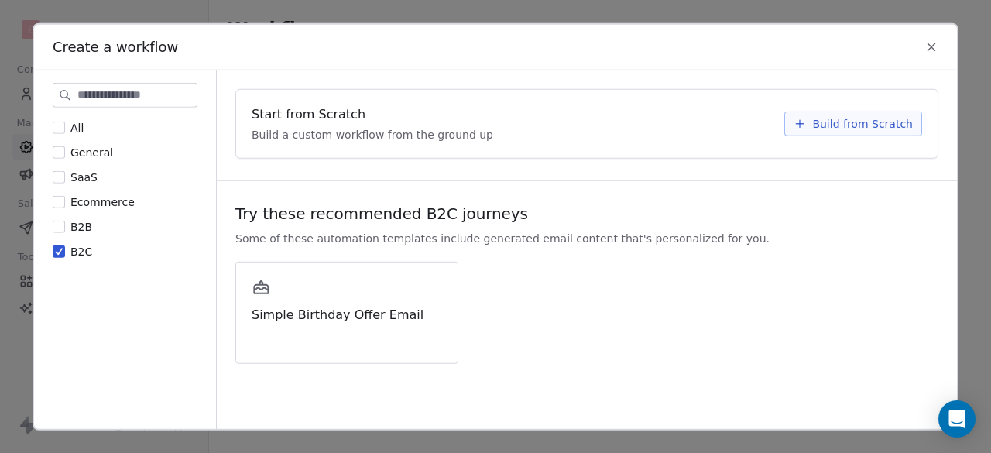
click at [73, 249] on span "B2C" at bounding box center [81, 251] width 22 height 12
click at [65, 249] on button "B2C" at bounding box center [59, 250] width 12 height 15
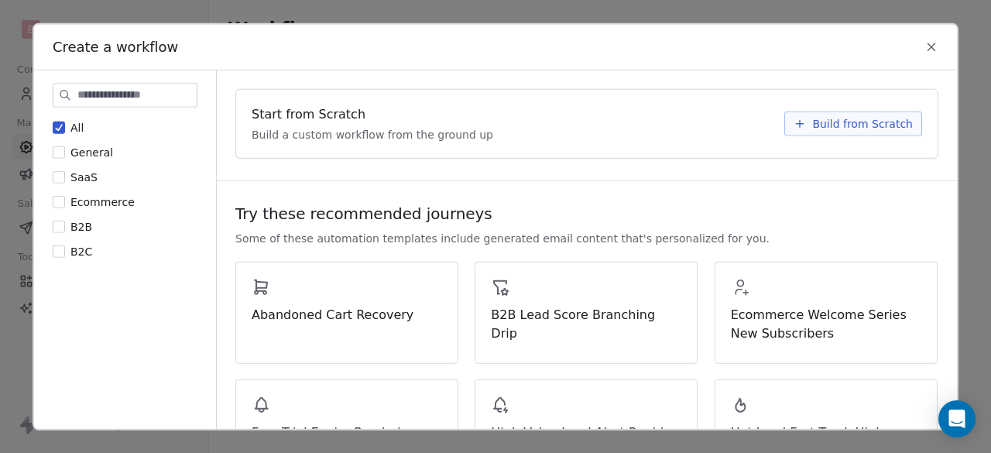
click at [872, 119] on span "Build from Scratch" at bounding box center [862, 122] width 101 height 15
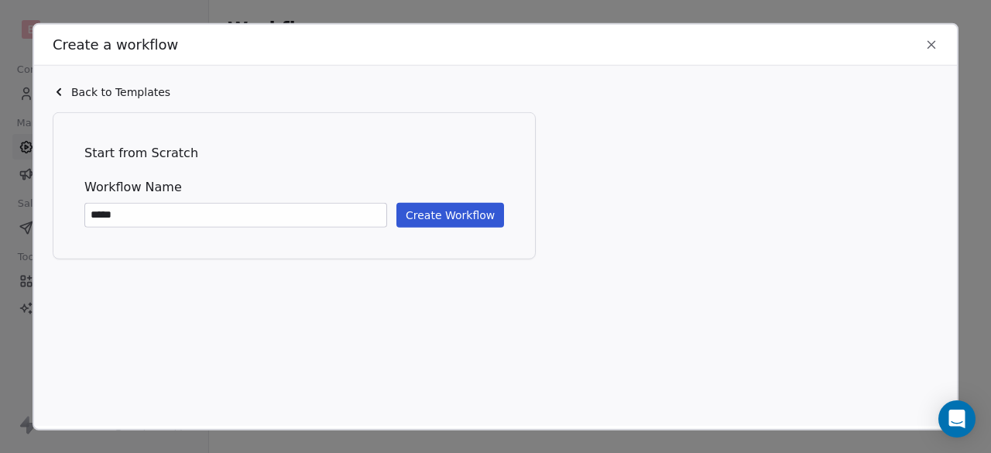
type input "*****"
click at [443, 221] on button "Create Workflow" at bounding box center [450, 214] width 108 height 25
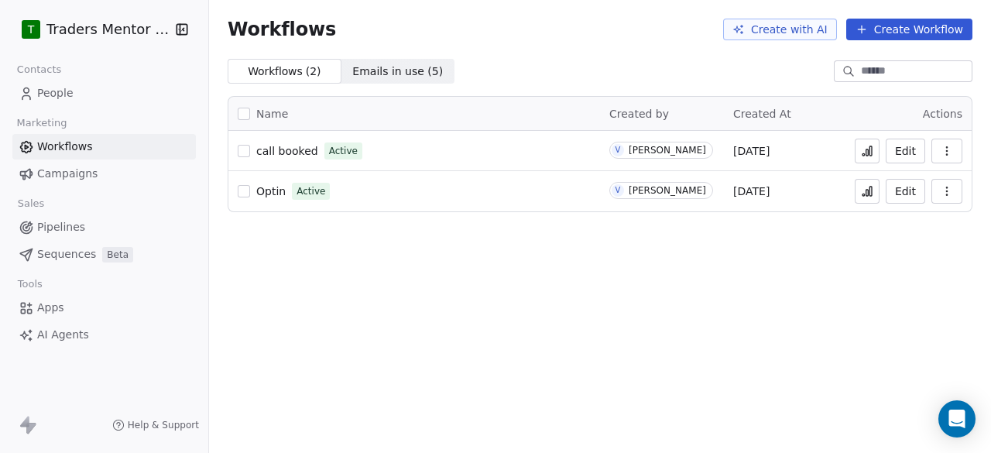
click at [267, 192] on span "Optin" at bounding box center [270, 191] width 29 height 12
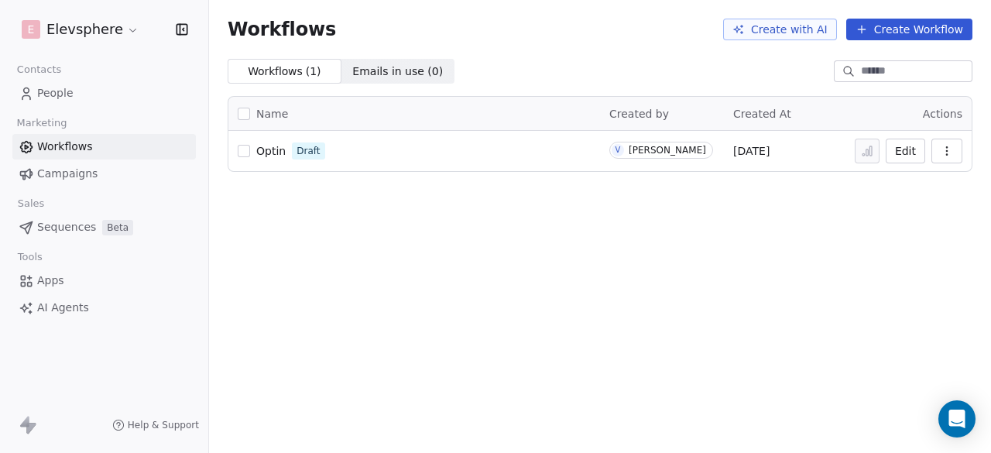
click at [260, 149] on span "Optin" at bounding box center [270, 151] width 29 height 12
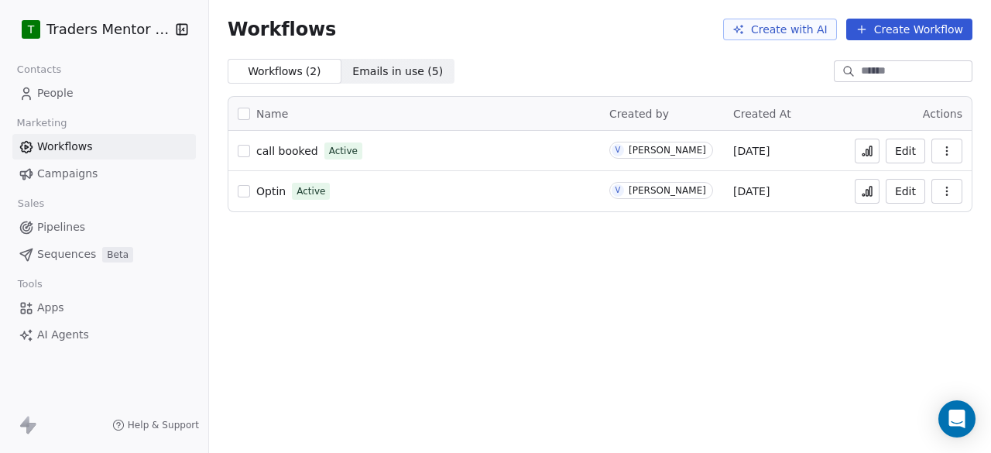
click at [865, 39] on button "Create Workflow" at bounding box center [909, 30] width 126 height 22
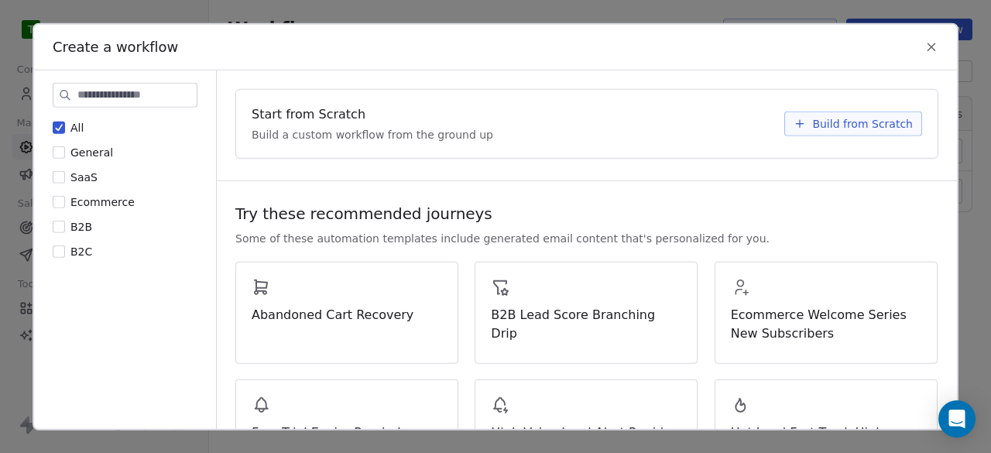
click at [866, 118] on span "Build from Scratch" at bounding box center [862, 122] width 101 height 15
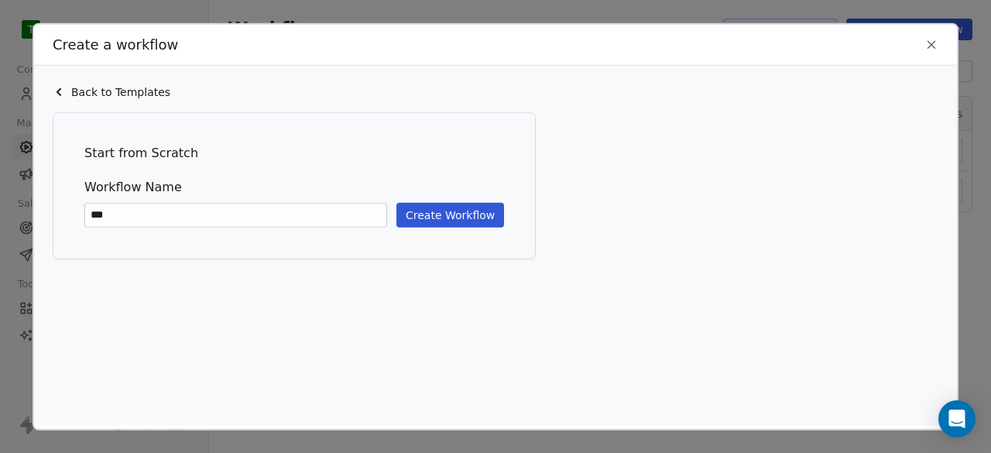
type input "****"
click at [442, 205] on button "Create Workflow" at bounding box center [450, 214] width 108 height 25
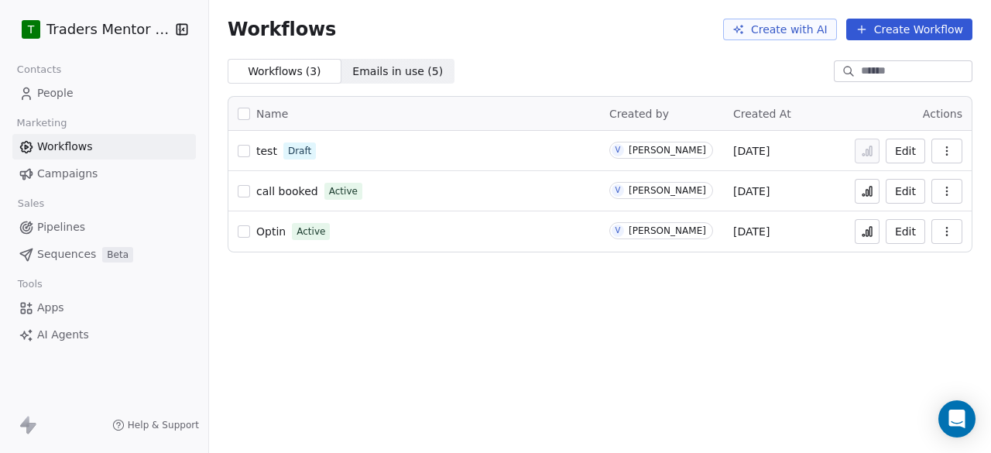
click at [943, 147] on icon "button" at bounding box center [947, 151] width 12 height 12
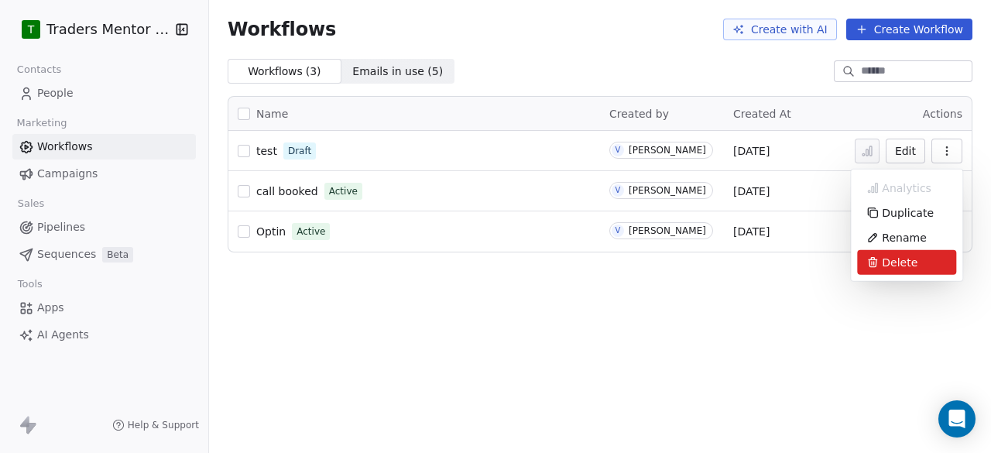
click at [900, 268] on span "Delete" at bounding box center [900, 262] width 36 height 15
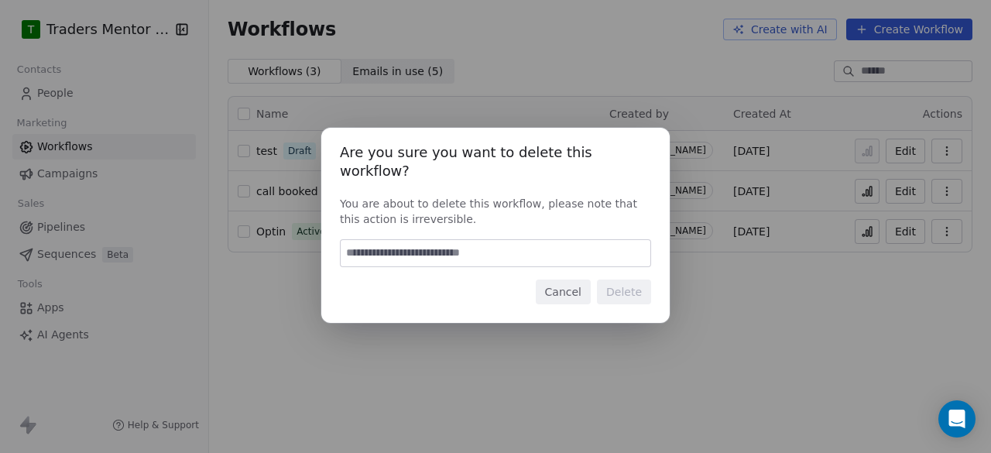
click at [485, 248] on input at bounding box center [496, 253] width 310 height 26
type input "******"
click at [624, 289] on button "Delete" at bounding box center [624, 291] width 54 height 25
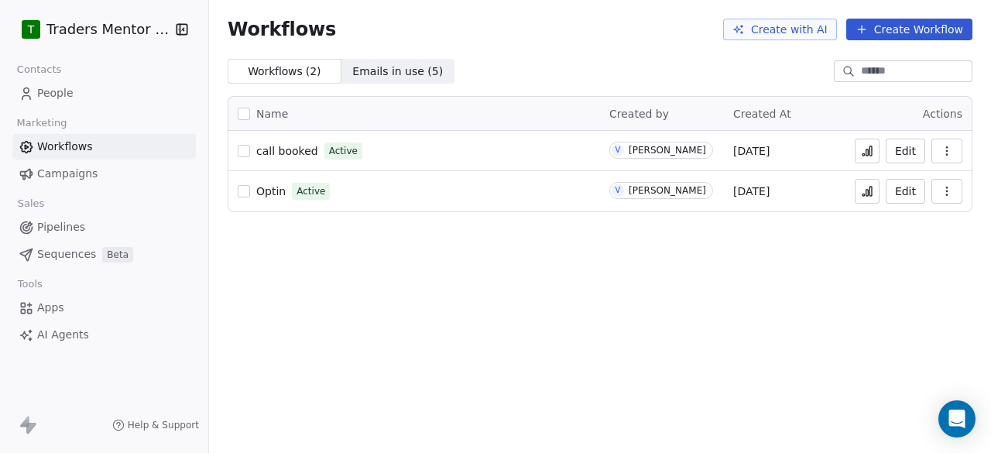
click at [276, 190] on span "Optin" at bounding box center [270, 191] width 29 height 12
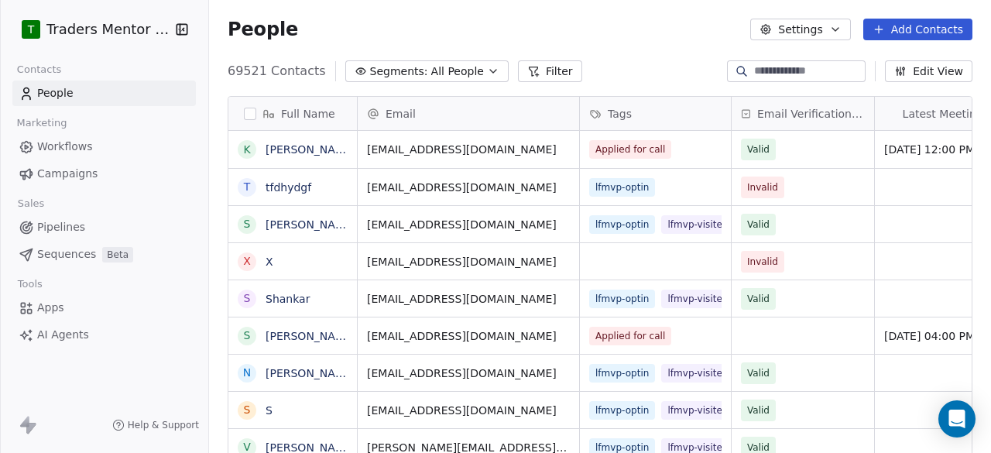
scroll to position [386, 770]
click at [441, 67] on span "All People" at bounding box center [457, 71] width 53 height 16
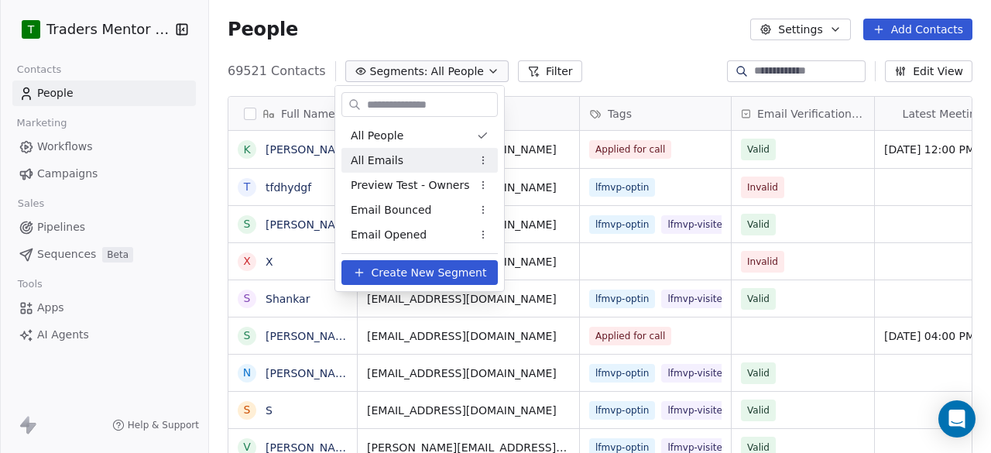
click at [420, 159] on div "All Emails" at bounding box center [419, 160] width 156 height 25
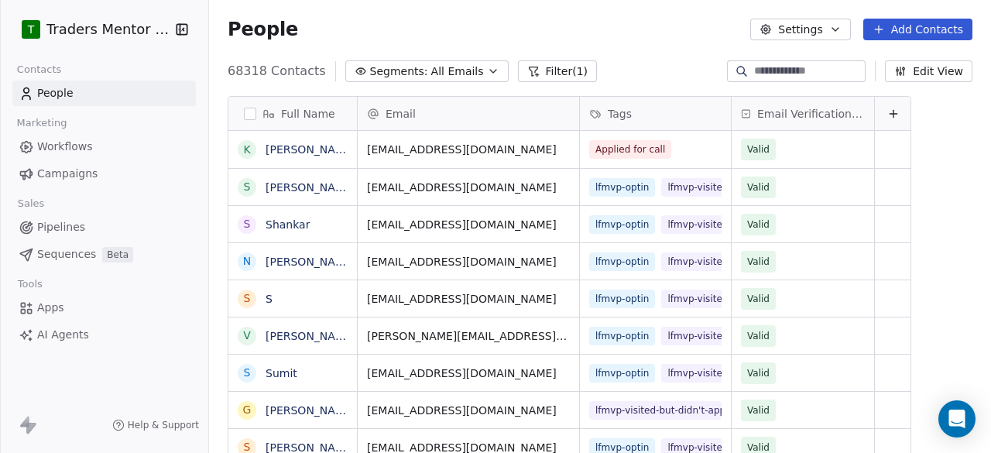
click at [551, 64] on button "Filter (1)" at bounding box center [558, 71] width 80 height 22
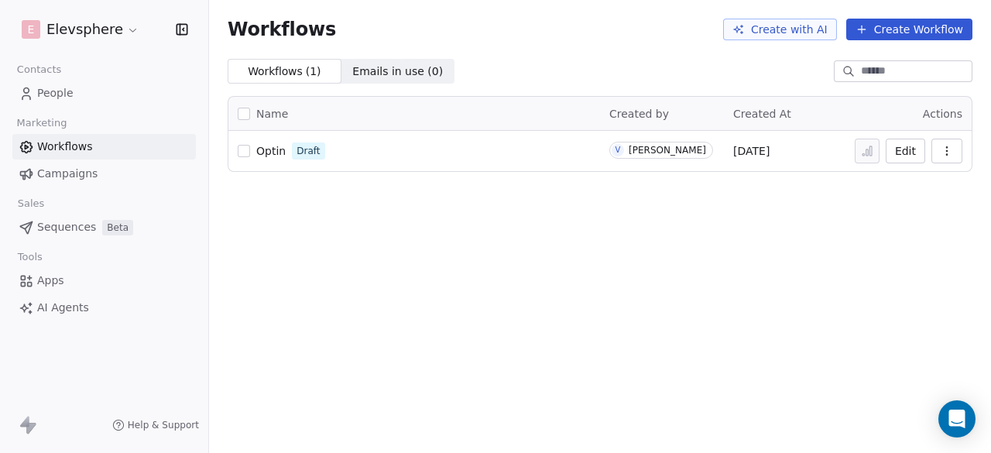
click at [941, 151] on button "button" at bounding box center [946, 151] width 31 height 25
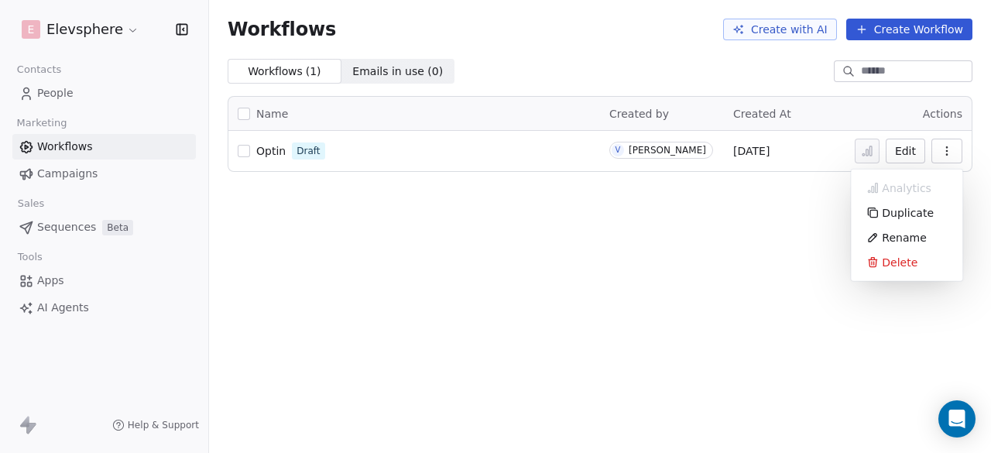
click at [263, 151] on span "Optin" at bounding box center [270, 151] width 29 height 12
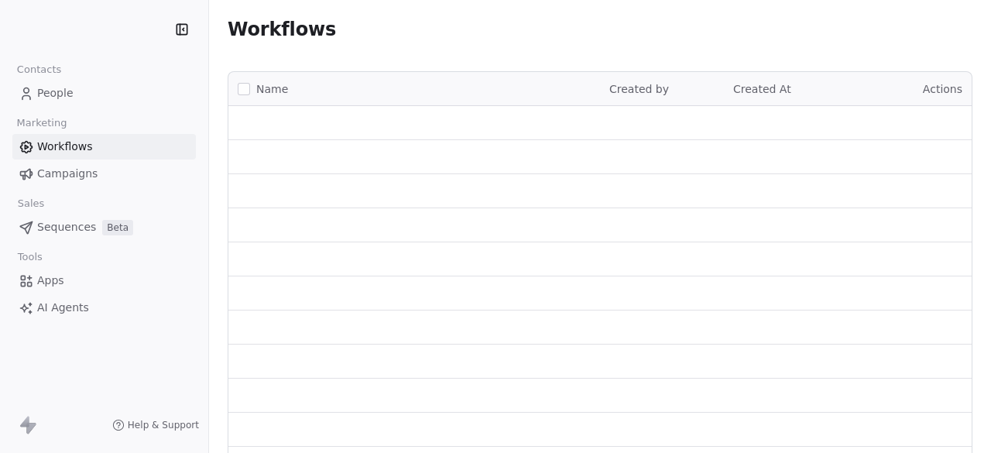
click at [51, 278] on span "Apps" at bounding box center [50, 281] width 27 height 16
